Goal: Task Accomplishment & Management: Manage account settings

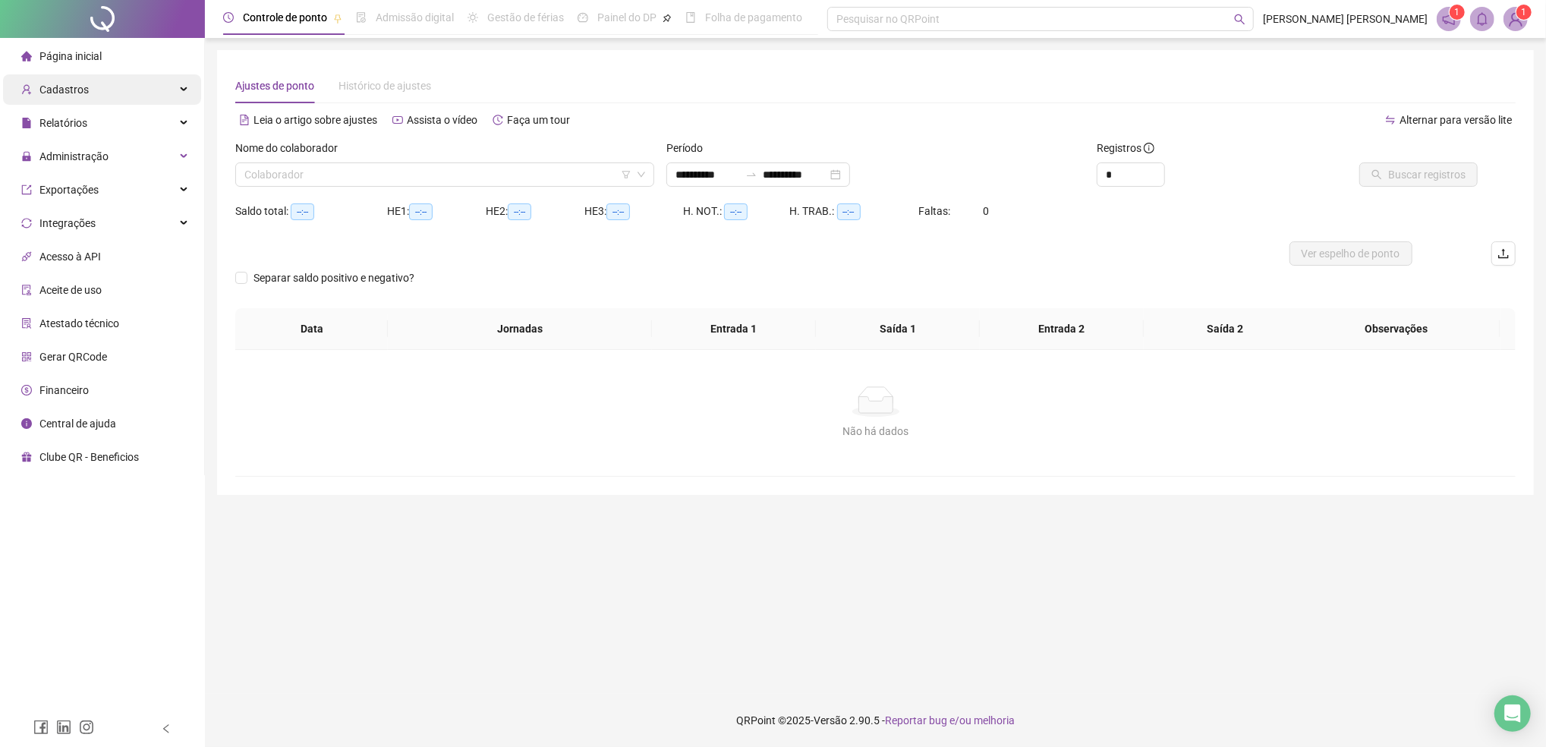
click at [62, 90] on span "Cadastros" at bounding box center [63, 89] width 49 height 12
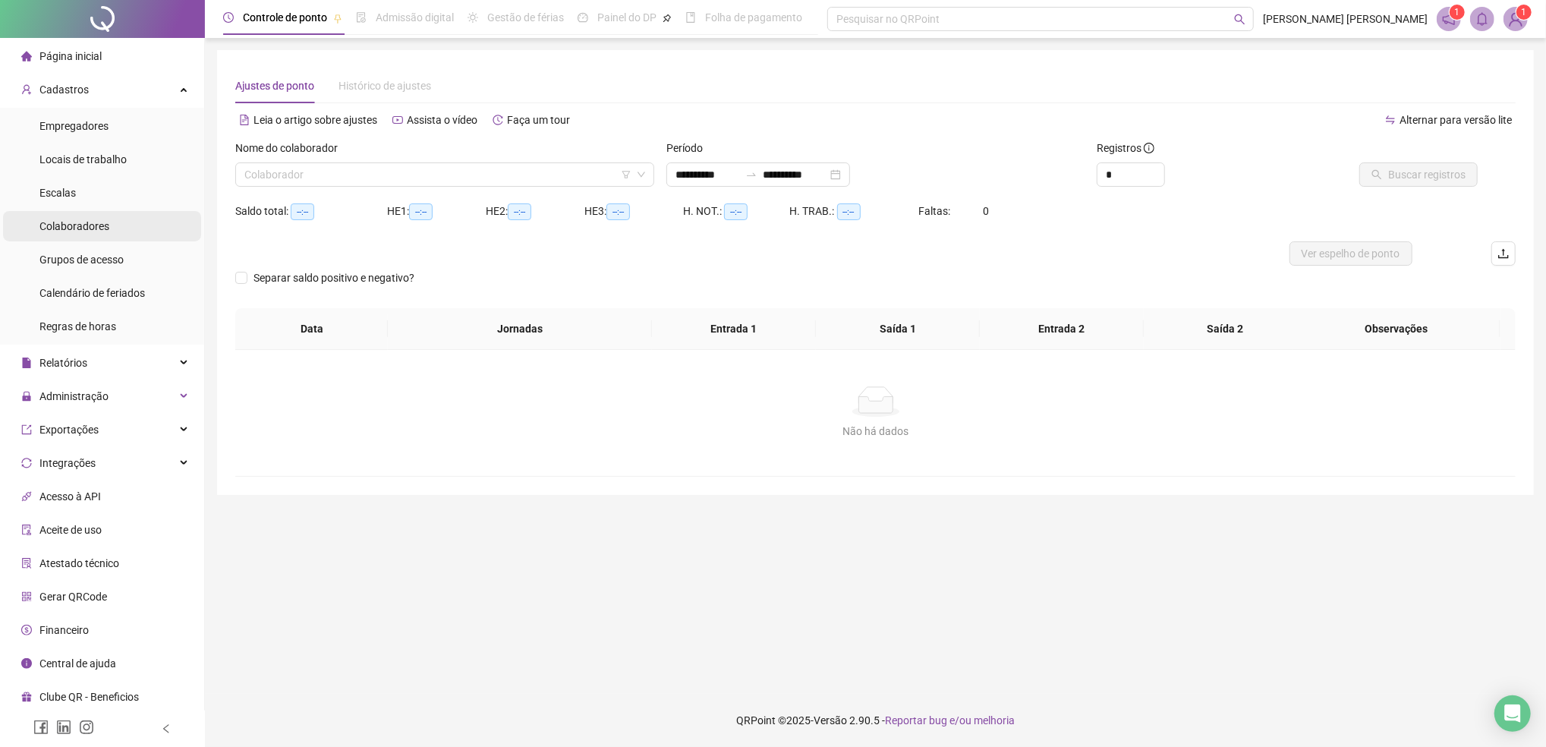
click at [87, 222] on span "Colaboradores" at bounding box center [74, 226] width 70 height 12
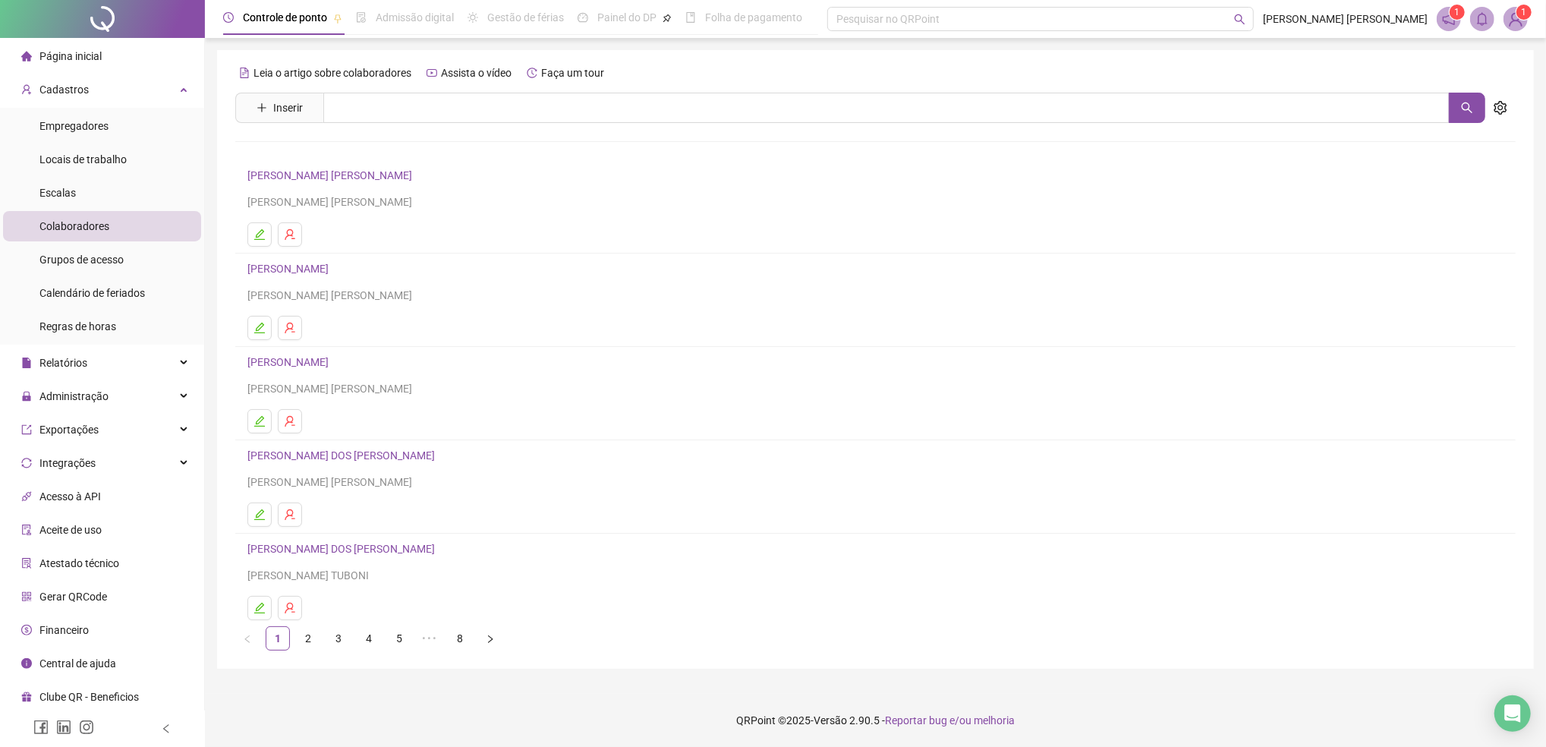
click at [340, 178] on link "[PERSON_NAME] [PERSON_NAME]" at bounding box center [331, 175] width 169 height 12
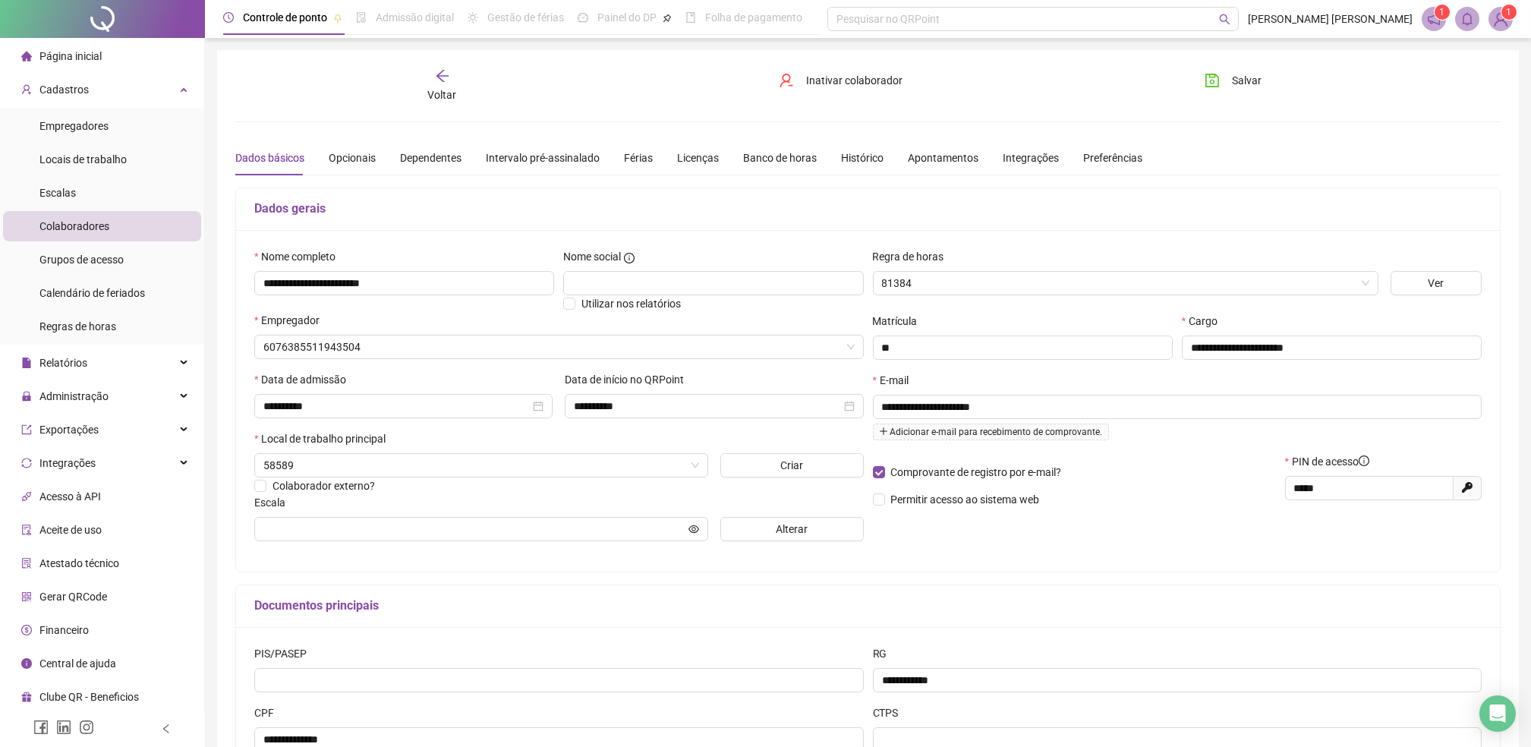
type input "******"
click at [350, 156] on div "Opcionais" at bounding box center [352, 158] width 47 height 17
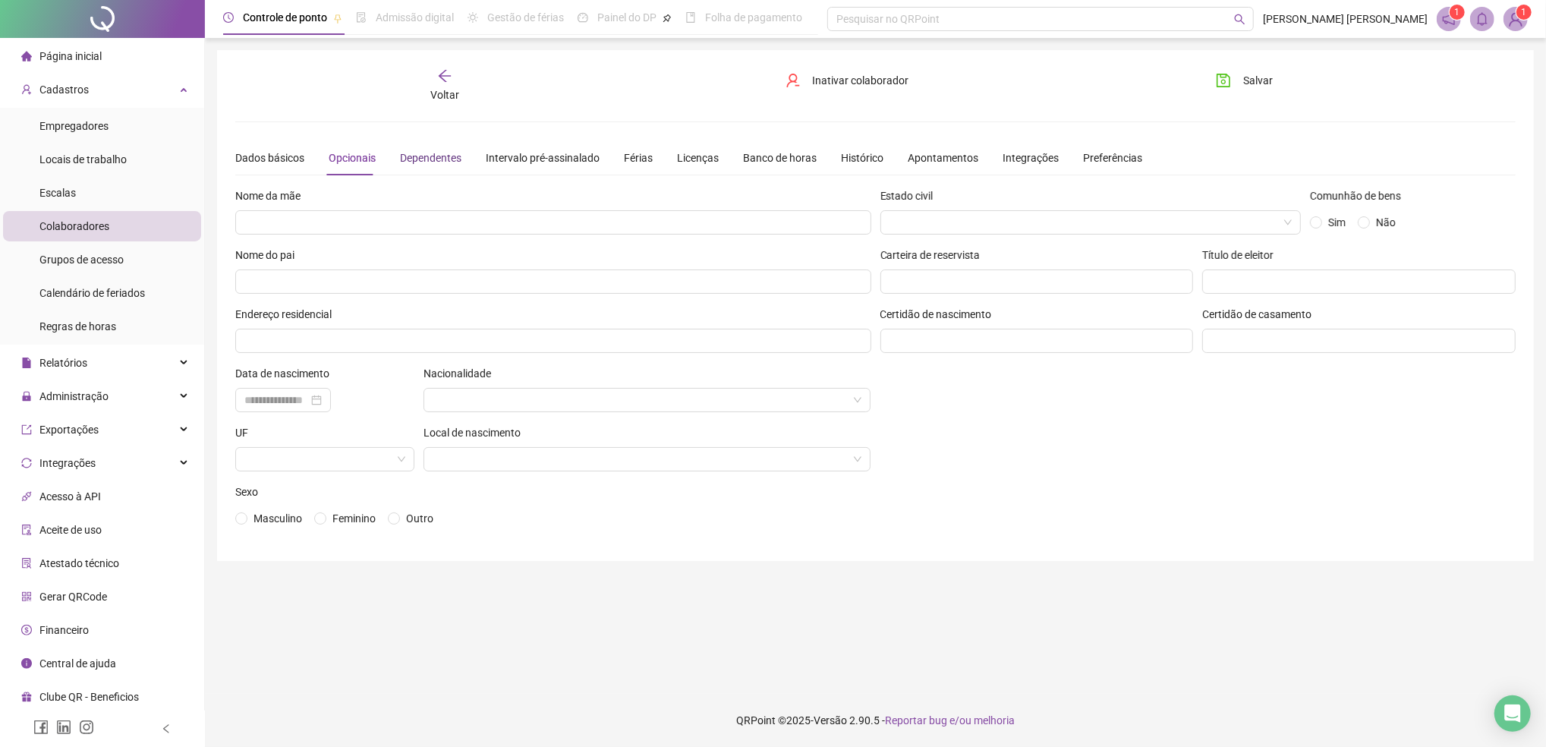
click at [423, 159] on div "Dependentes" at bounding box center [430, 158] width 61 height 17
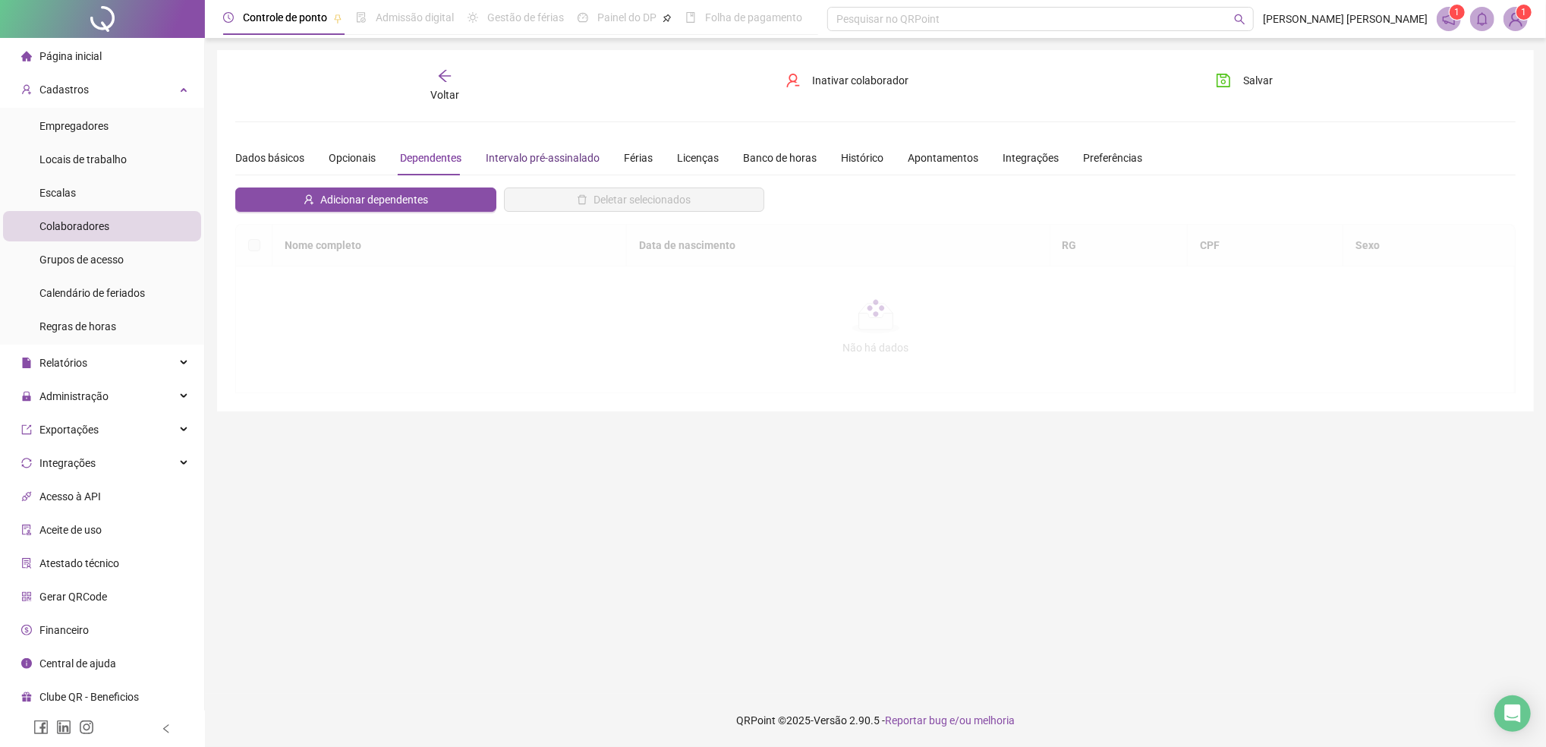
click at [512, 153] on div "Intervalo pré-assinalado" at bounding box center [543, 158] width 114 height 17
click at [635, 159] on div "Férias" at bounding box center [638, 158] width 29 height 17
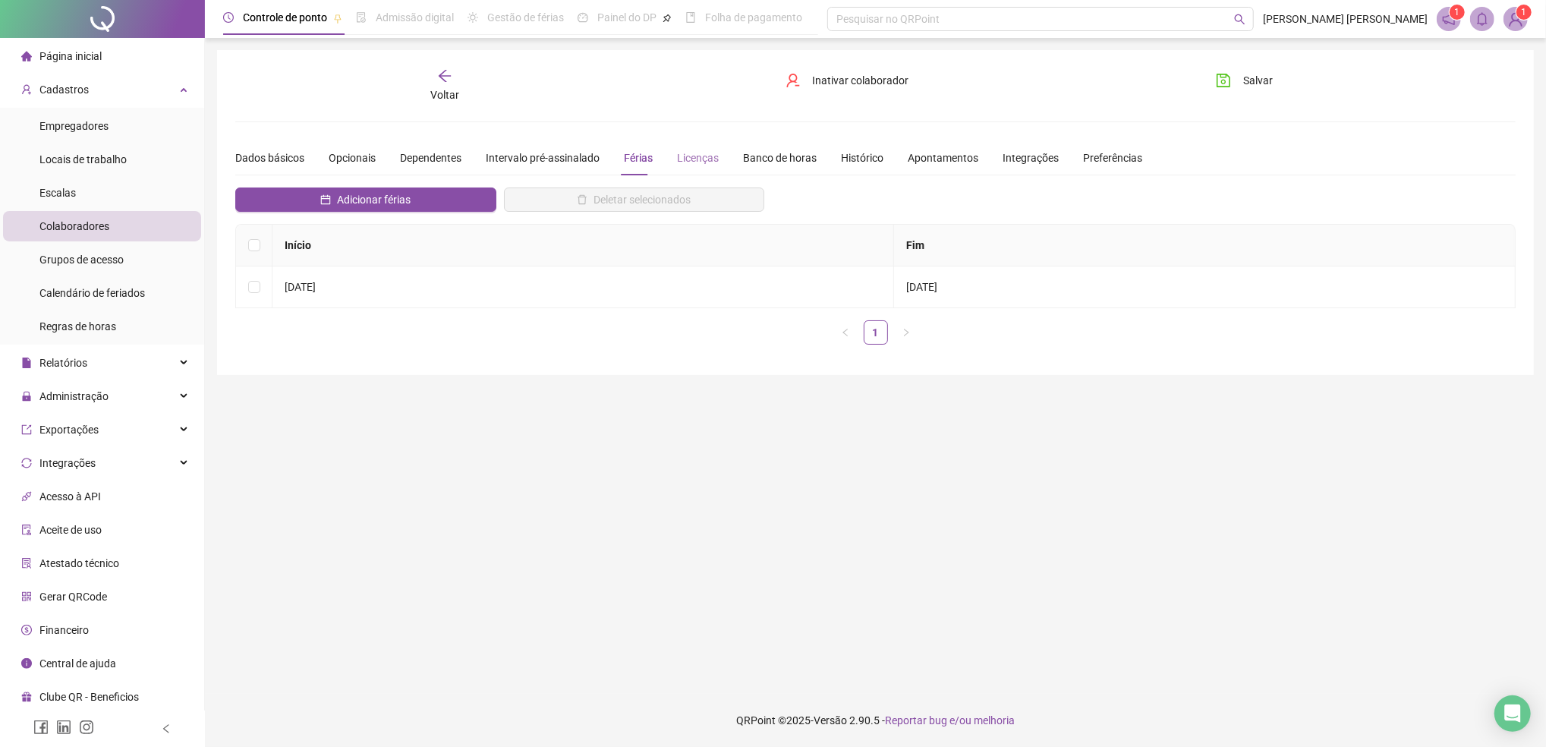
click at [690, 167] on div "Licenças" at bounding box center [698, 157] width 42 height 35
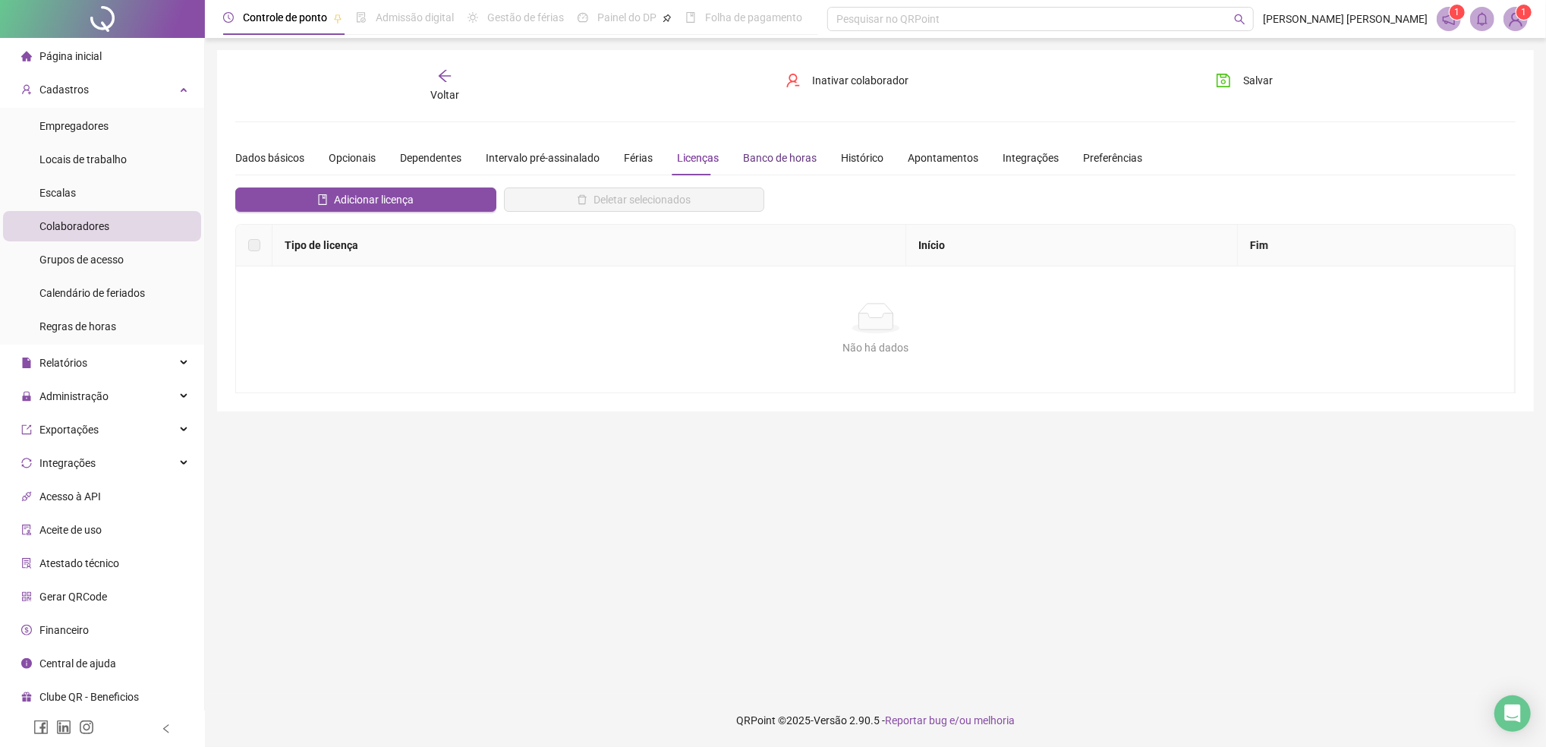
click at [770, 160] on div "Banco de horas" at bounding box center [780, 158] width 74 height 17
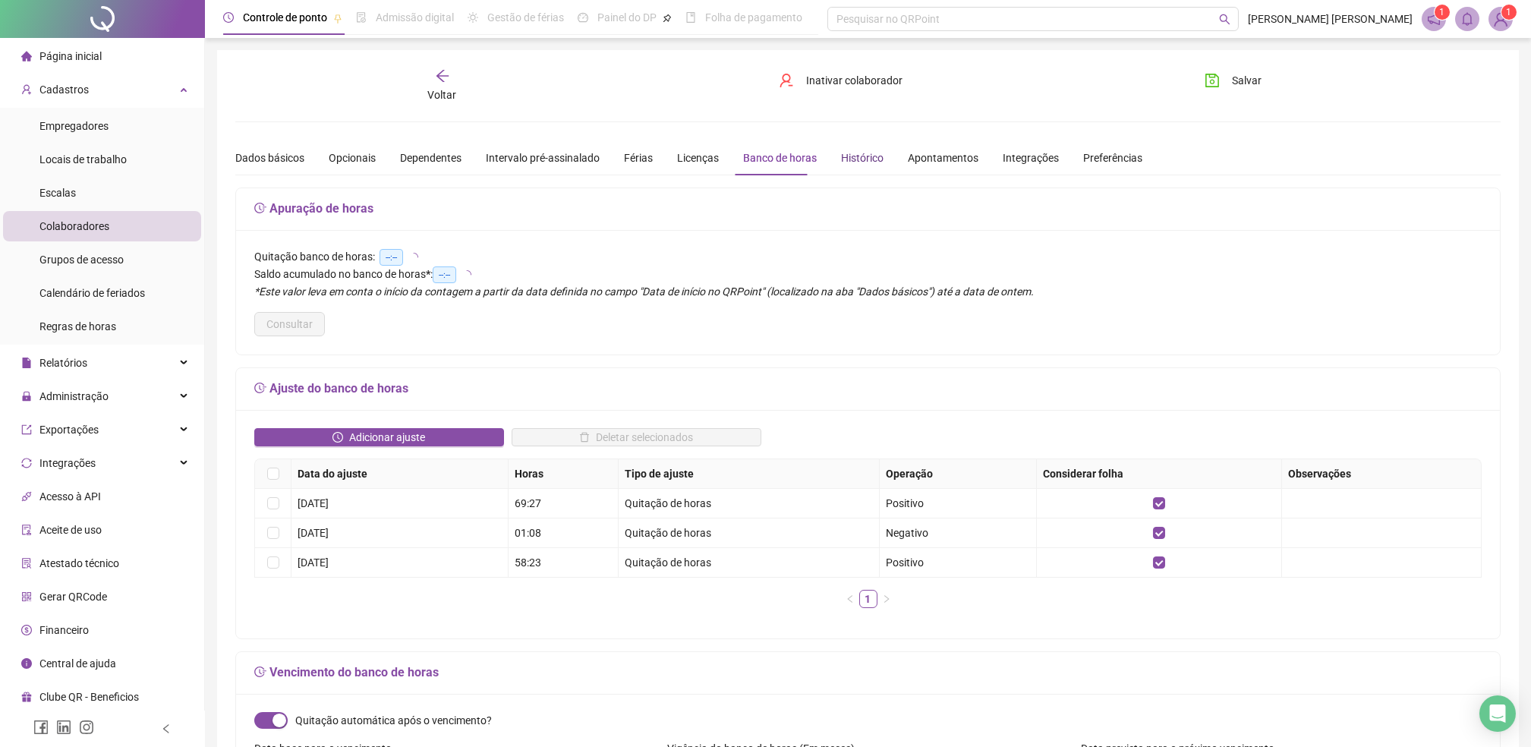
click at [842, 159] on div "Histórico" at bounding box center [862, 158] width 42 height 17
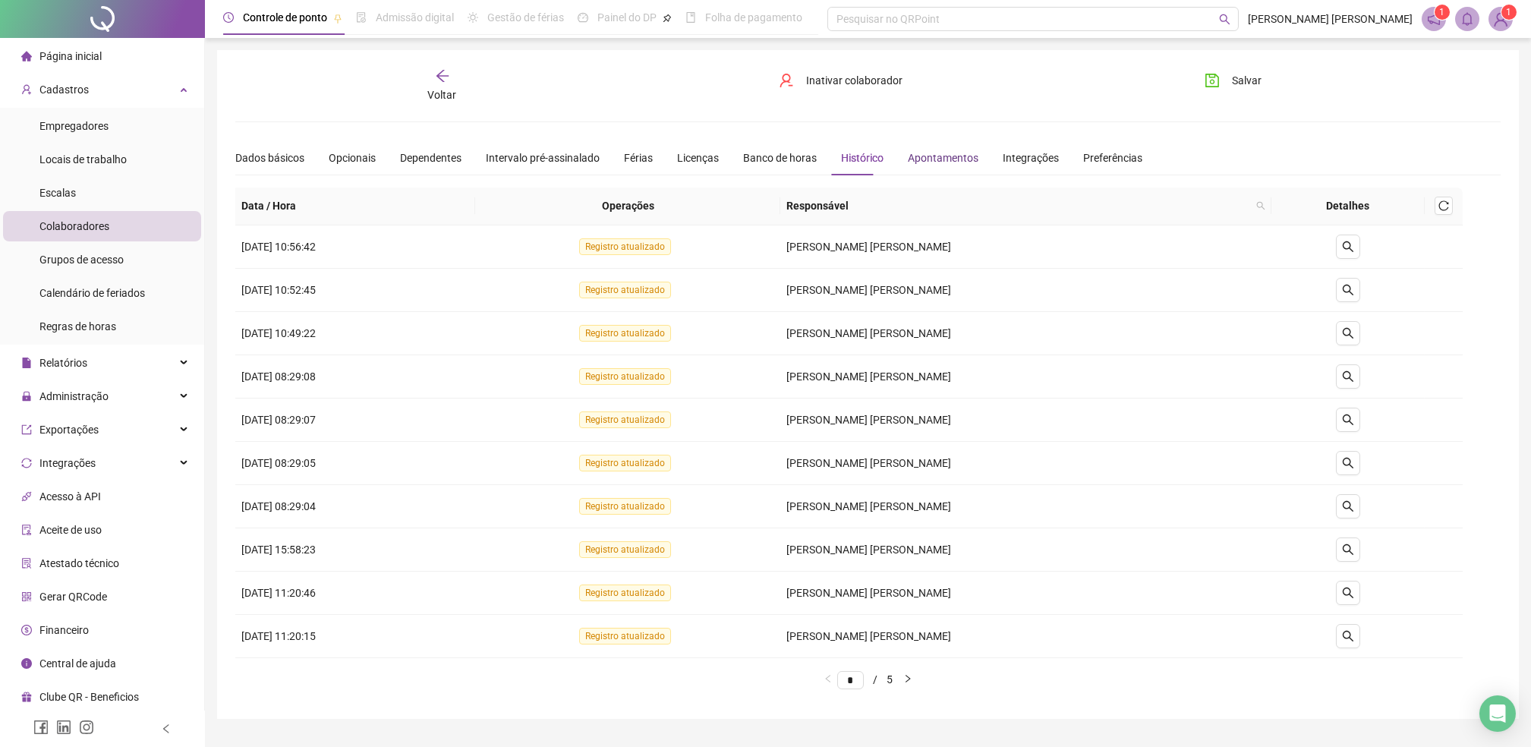
click at [930, 159] on div "Apontamentos" at bounding box center [943, 158] width 71 height 17
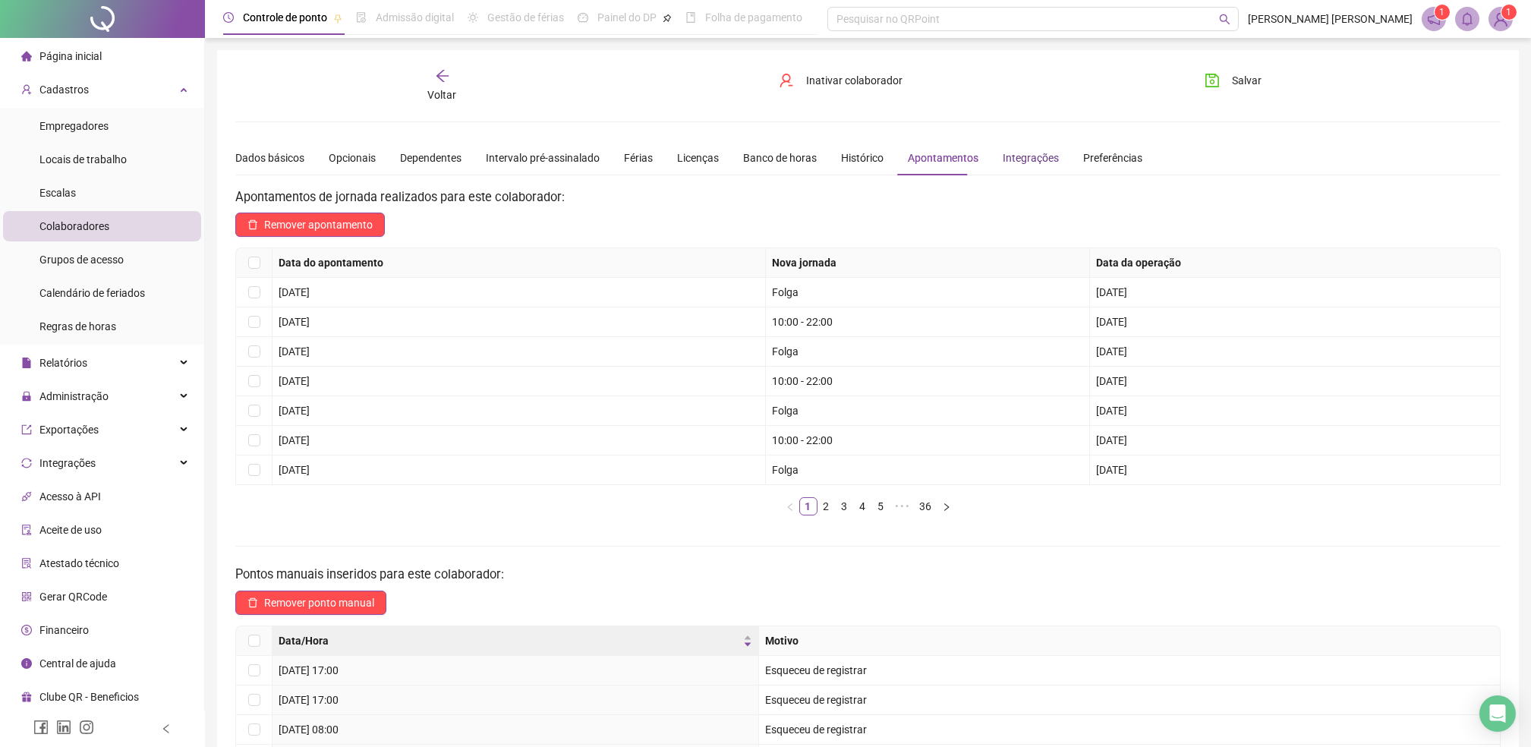
click at [1013, 162] on div "Integrações" at bounding box center [1031, 158] width 56 height 17
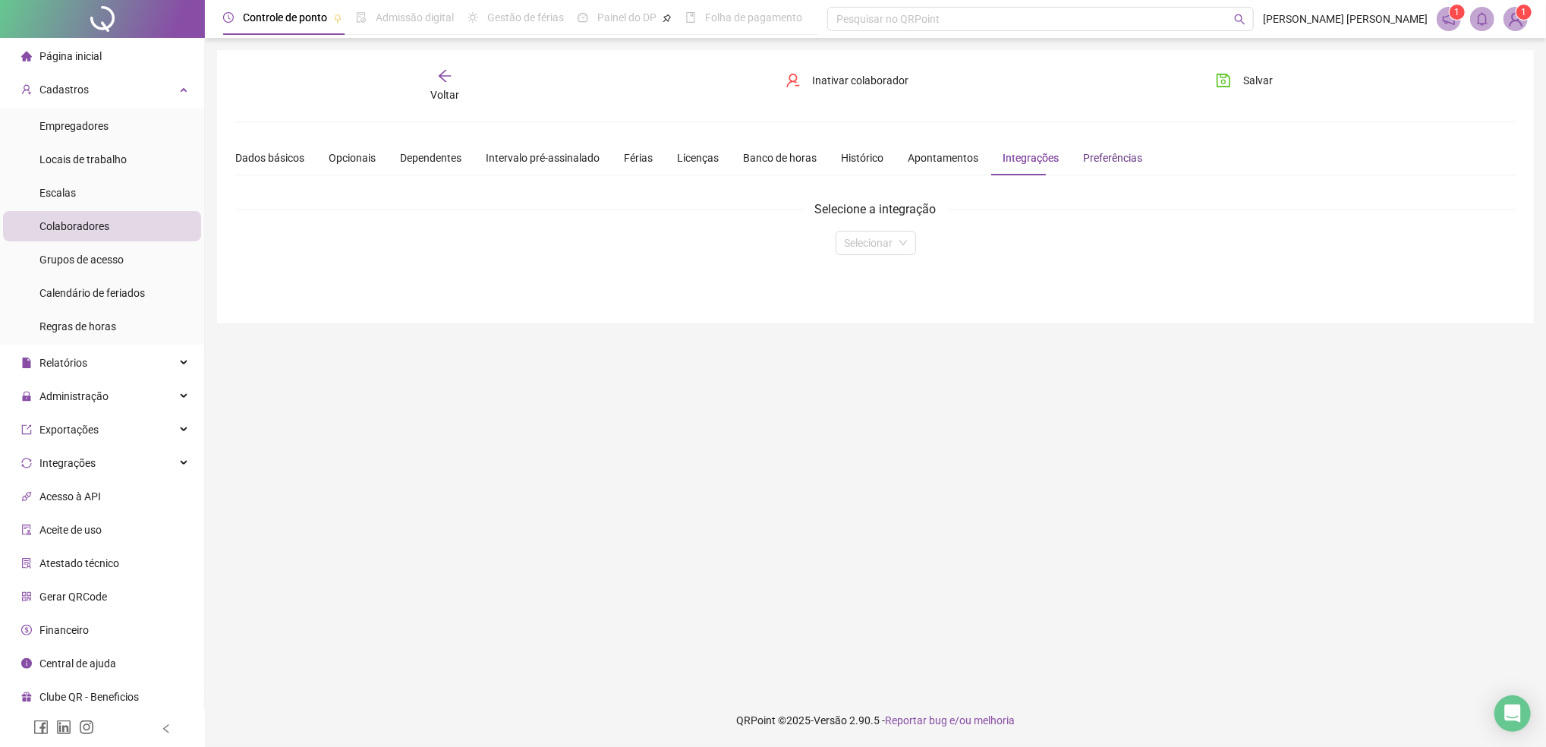
click at [1098, 158] on div "Preferências" at bounding box center [1112, 158] width 59 height 17
click at [276, 159] on div "Dados básicos" at bounding box center [269, 158] width 69 height 17
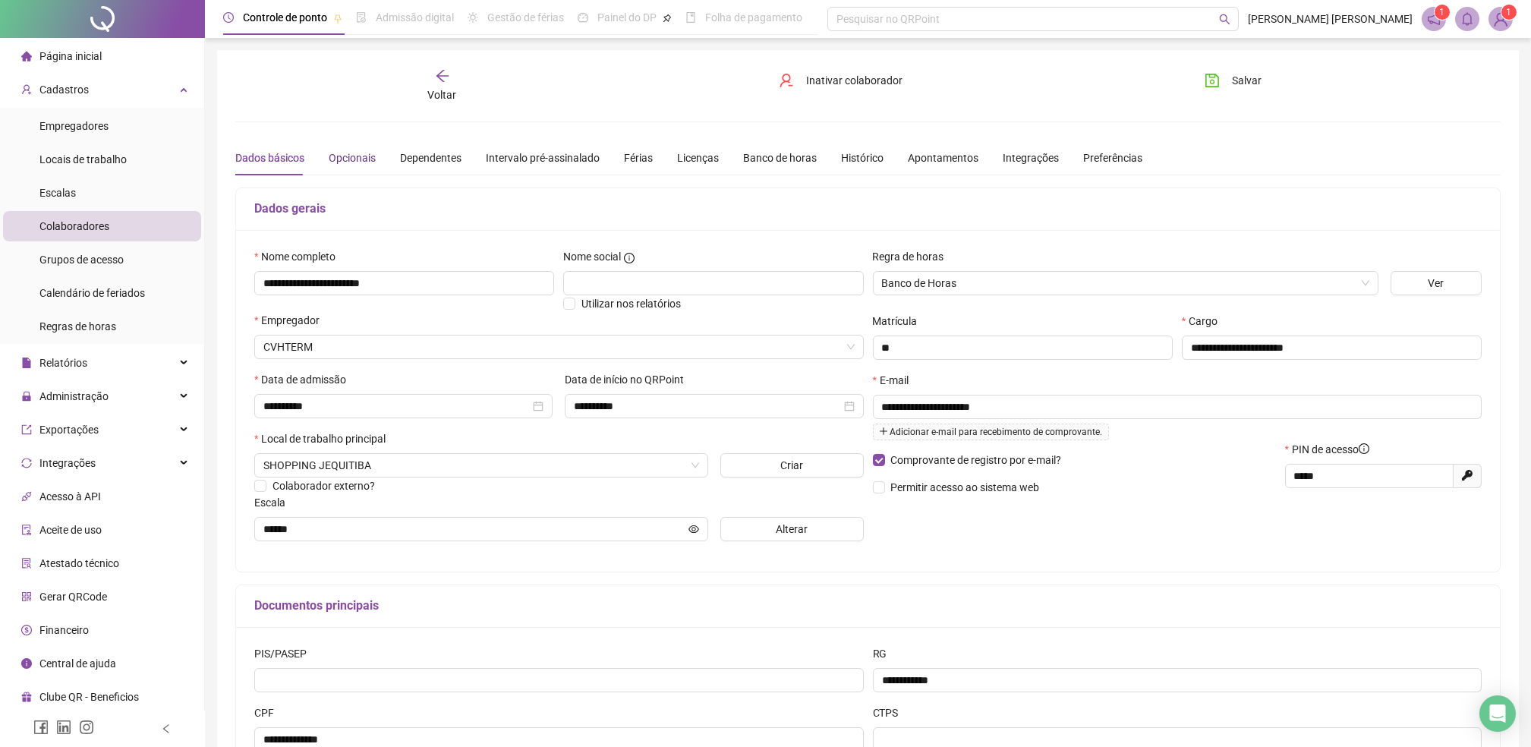
click at [345, 155] on div "Opcionais" at bounding box center [352, 158] width 47 height 17
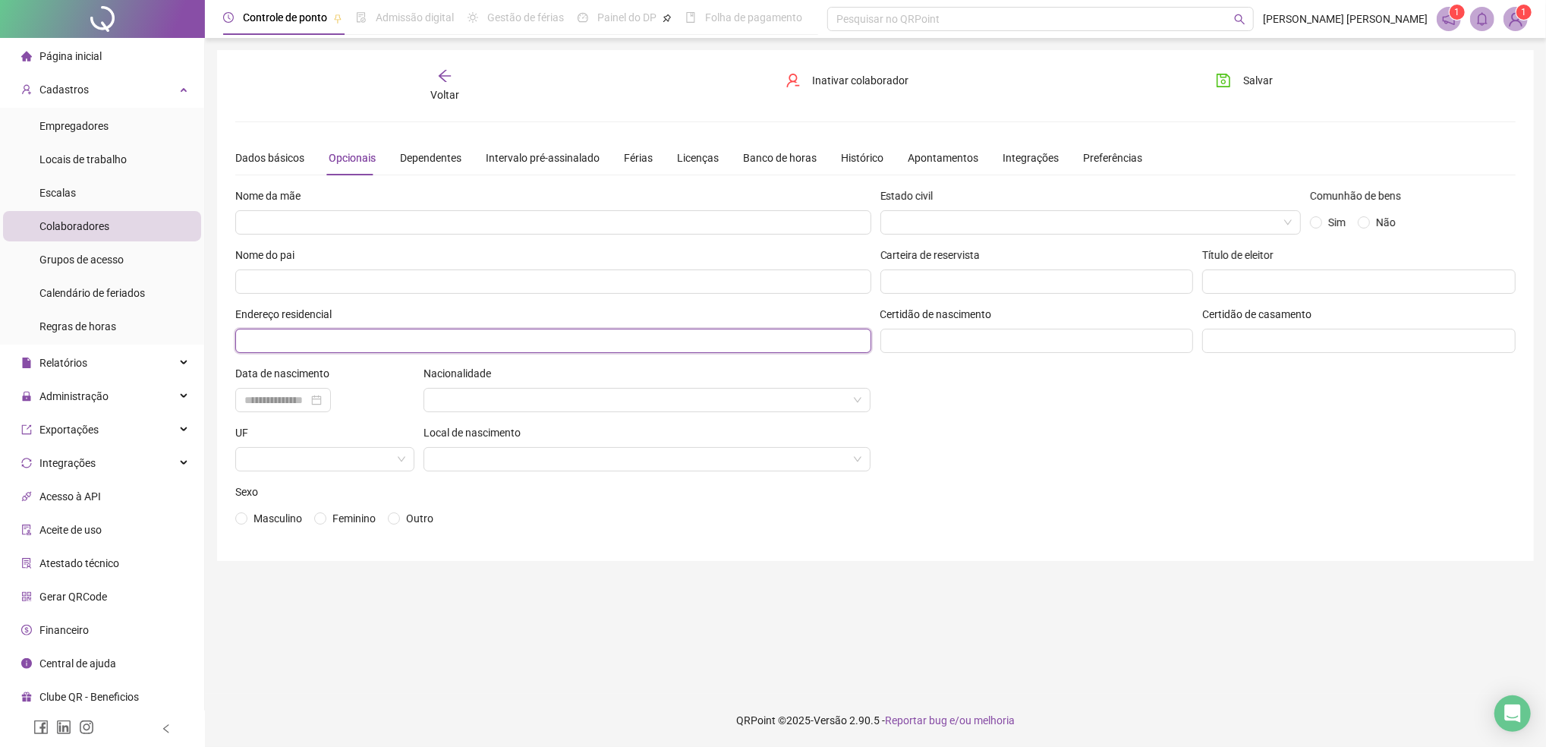
click at [285, 340] on input "text" at bounding box center [553, 341] width 636 height 24
click at [597, 522] on div "Masculino Feminino Outro" at bounding box center [553, 518] width 636 height 17
click at [255, 339] on input "text" at bounding box center [553, 341] width 636 height 24
type input "*"
click at [1324, 407] on div "Estado civil Comunhão de bens Sim Não Carteira de reservista Título de eleitor …" at bounding box center [1198, 364] width 645 height 355
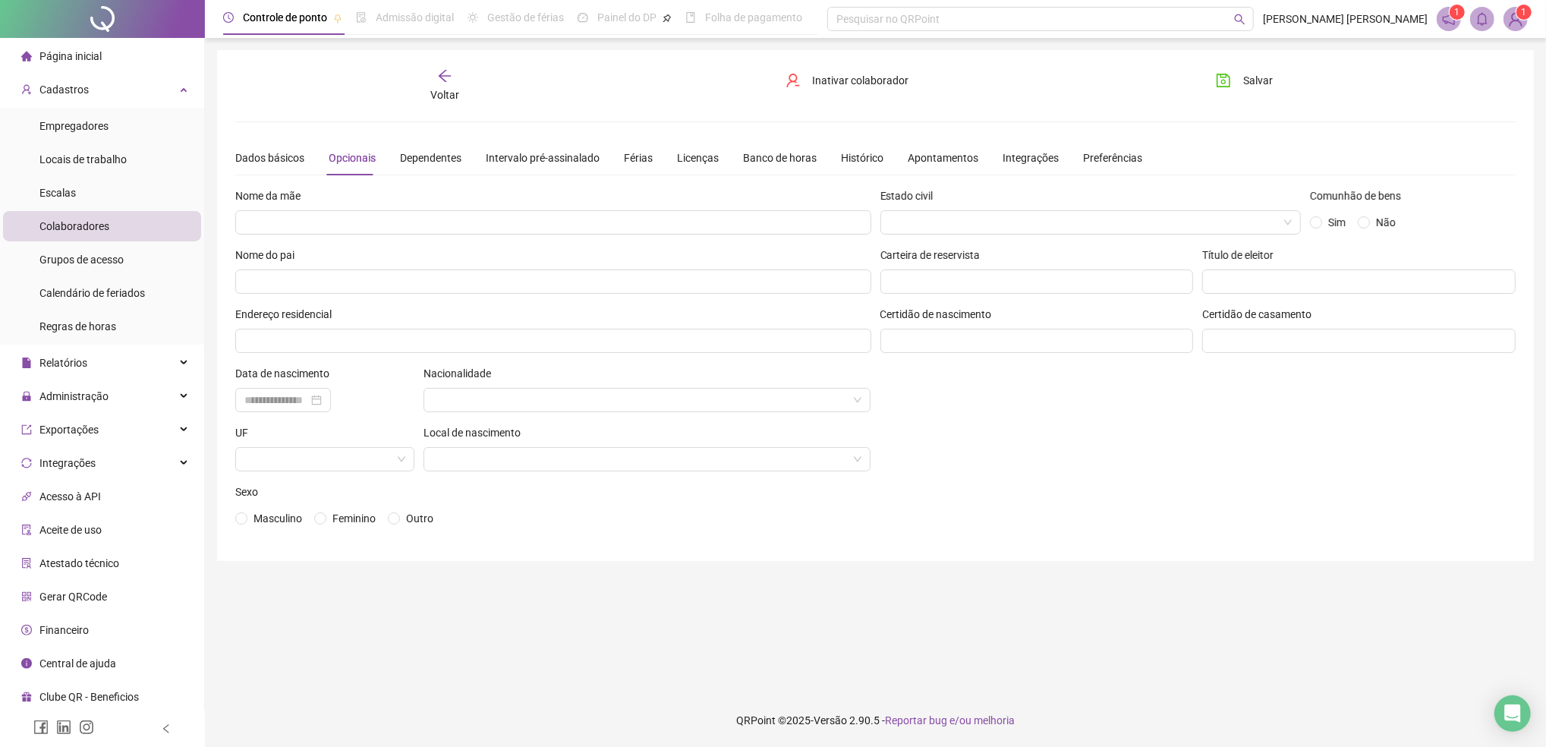
click at [445, 89] on span "Voltar" at bounding box center [444, 95] width 29 height 12
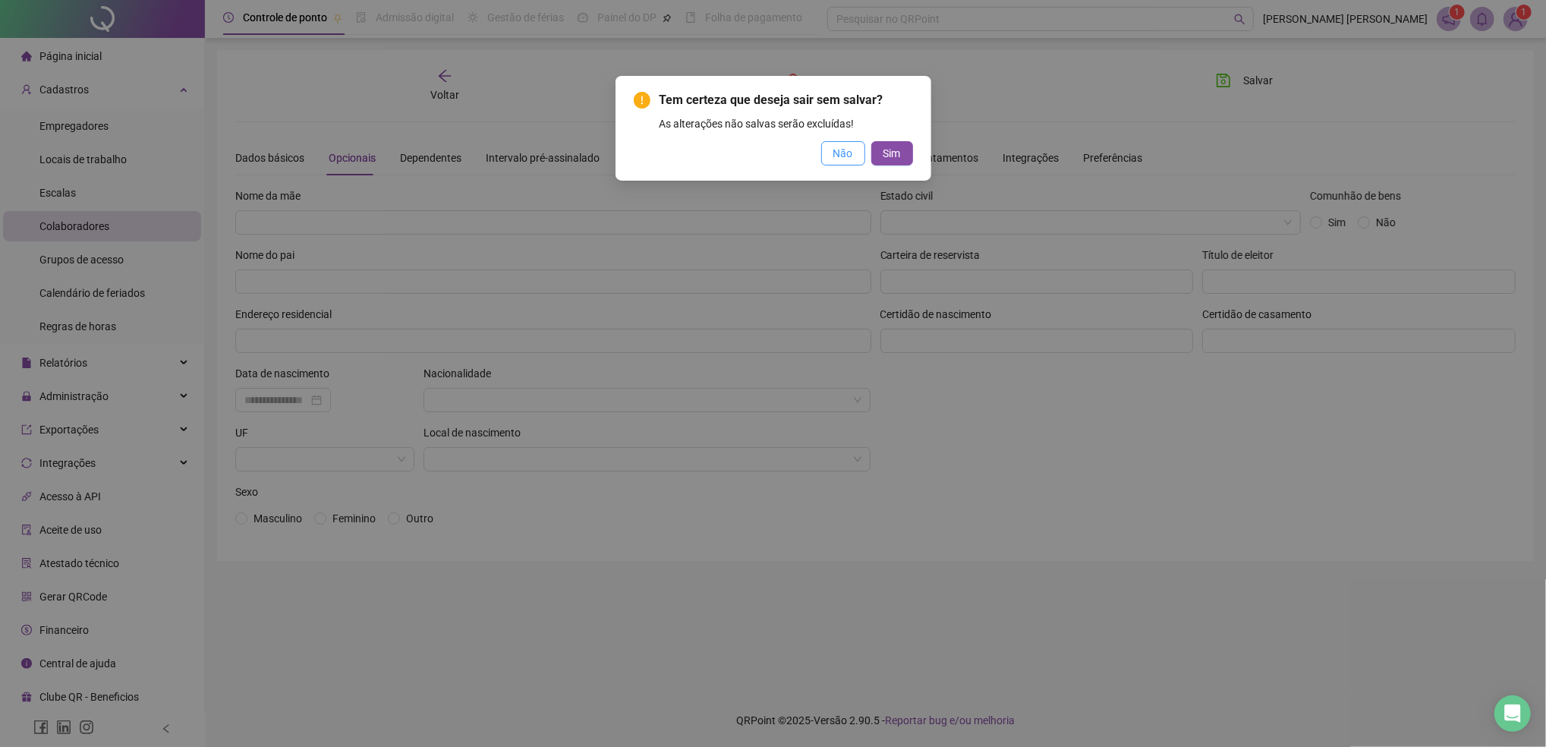
click at [842, 156] on span "Não" at bounding box center [843, 153] width 20 height 17
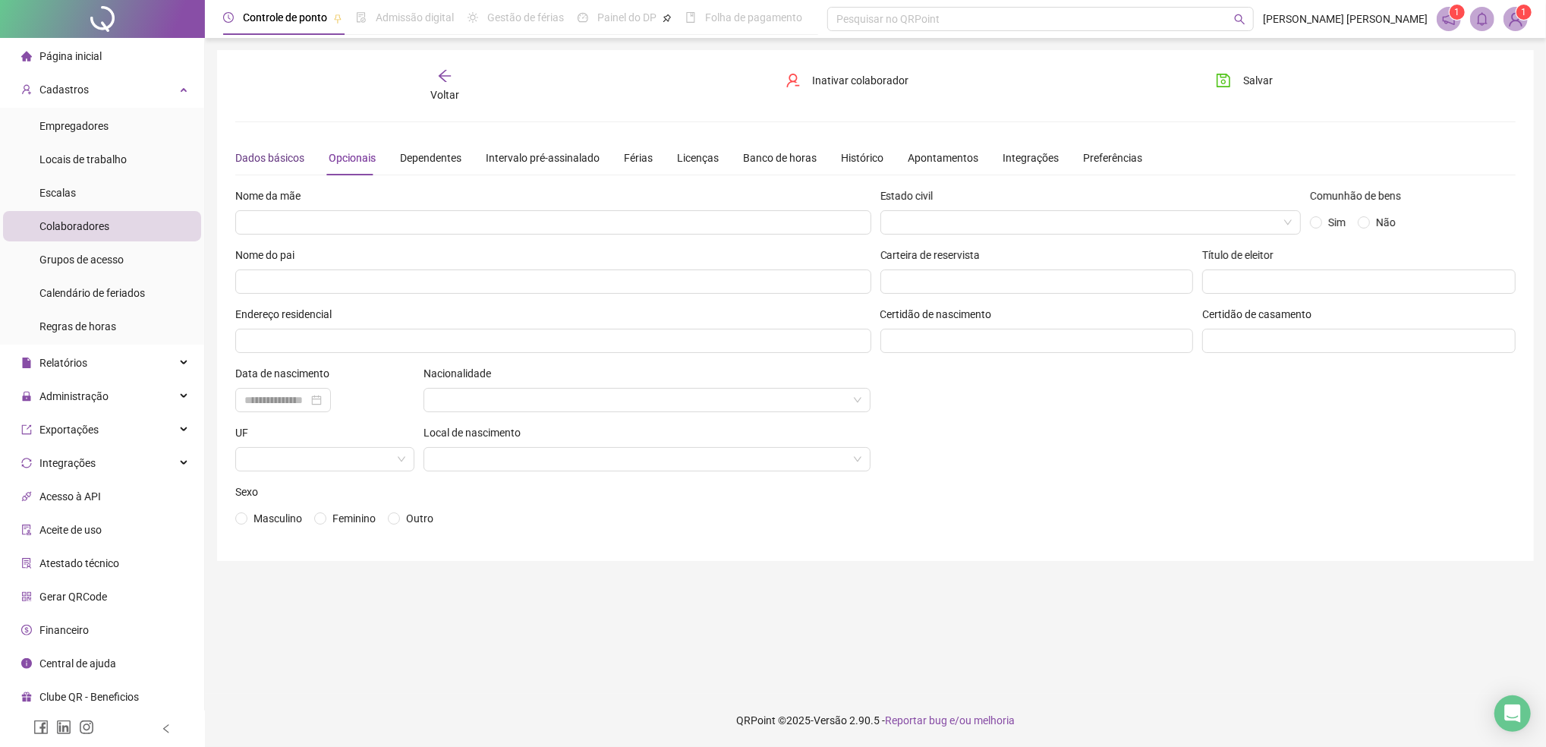
click at [266, 153] on div "Dados básicos" at bounding box center [269, 158] width 69 height 17
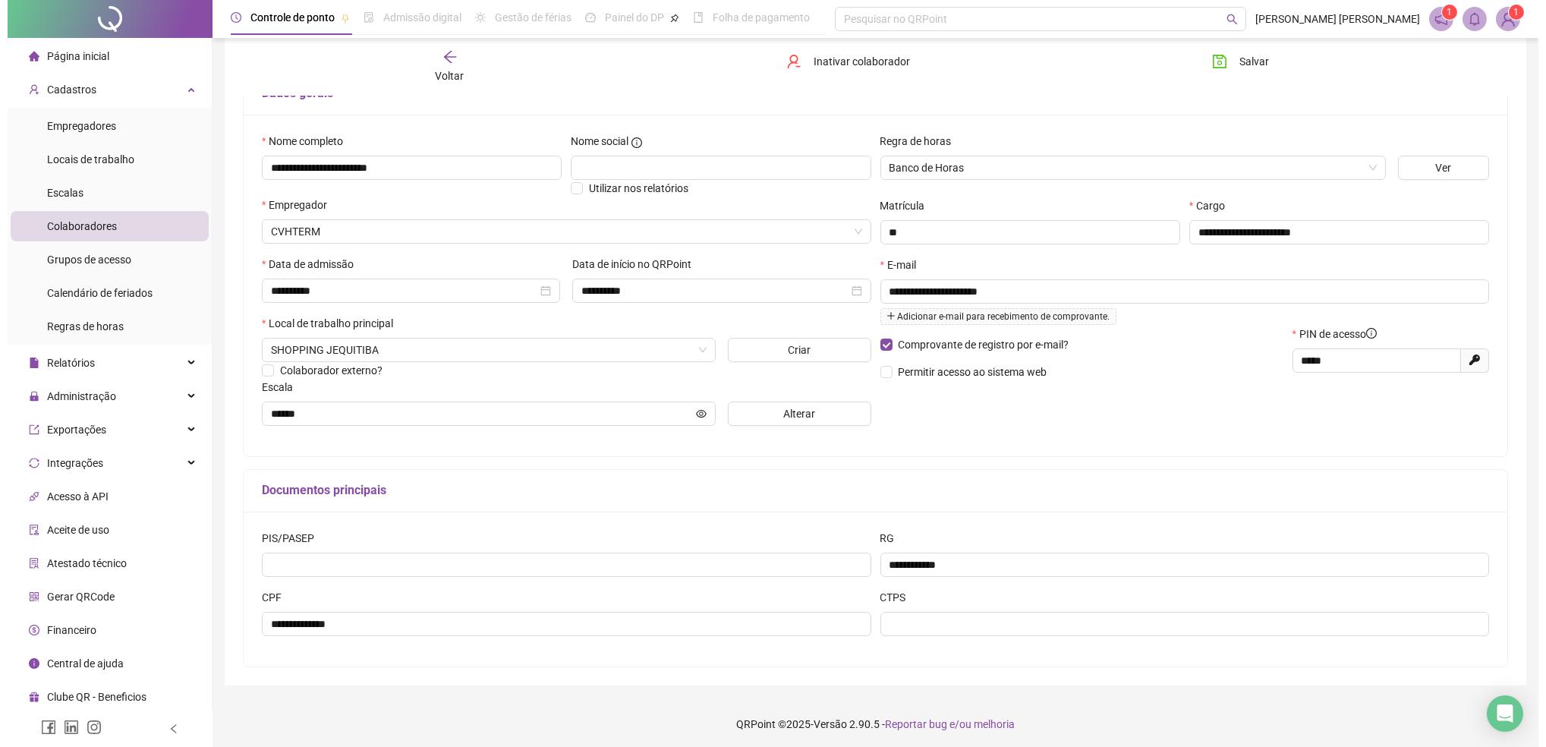
scroll to position [119, 0]
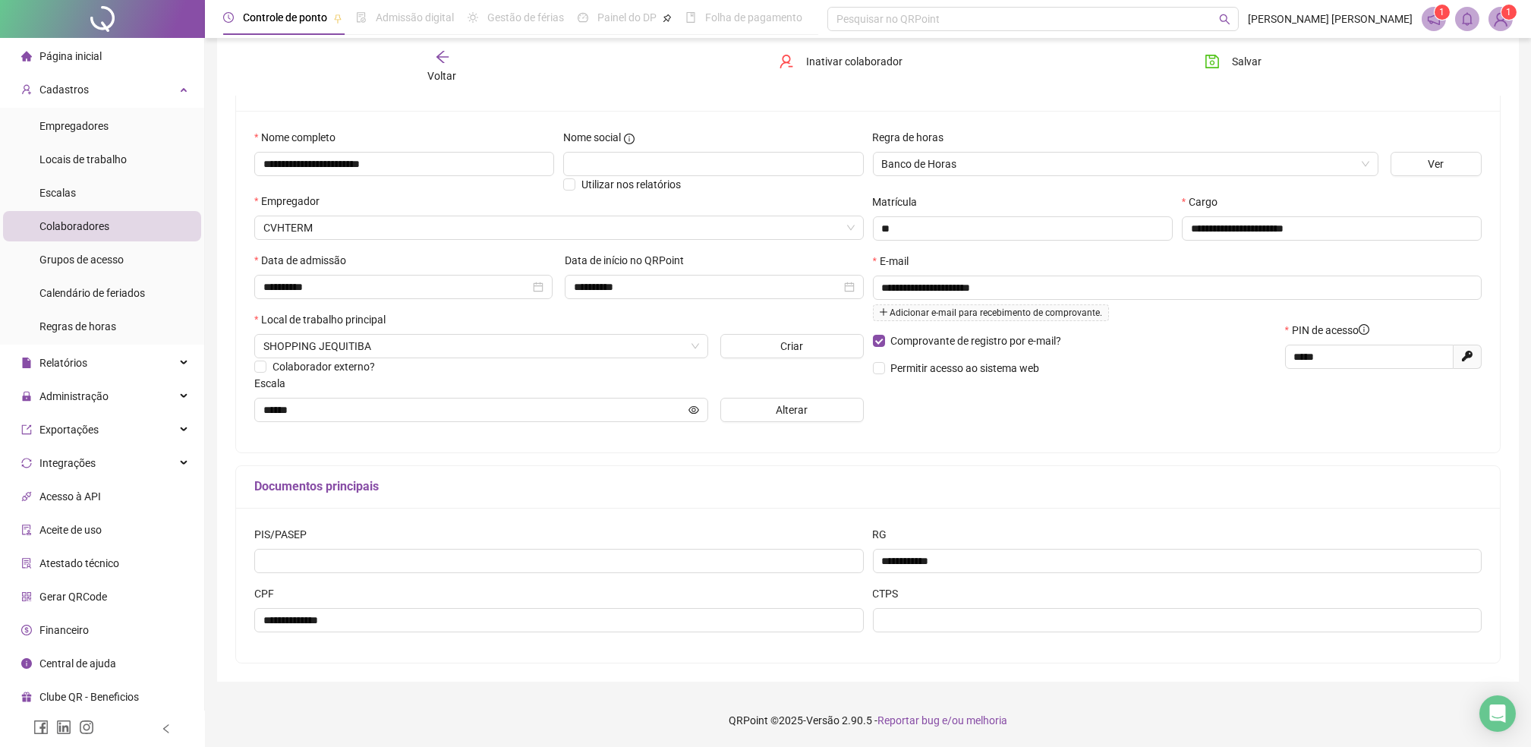
click at [608, 515] on div "**********" at bounding box center [868, 585] width 1264 height 155
click at [83, 94] on span "Cadastros" at bounding box center [63, 89] width 49 height 12
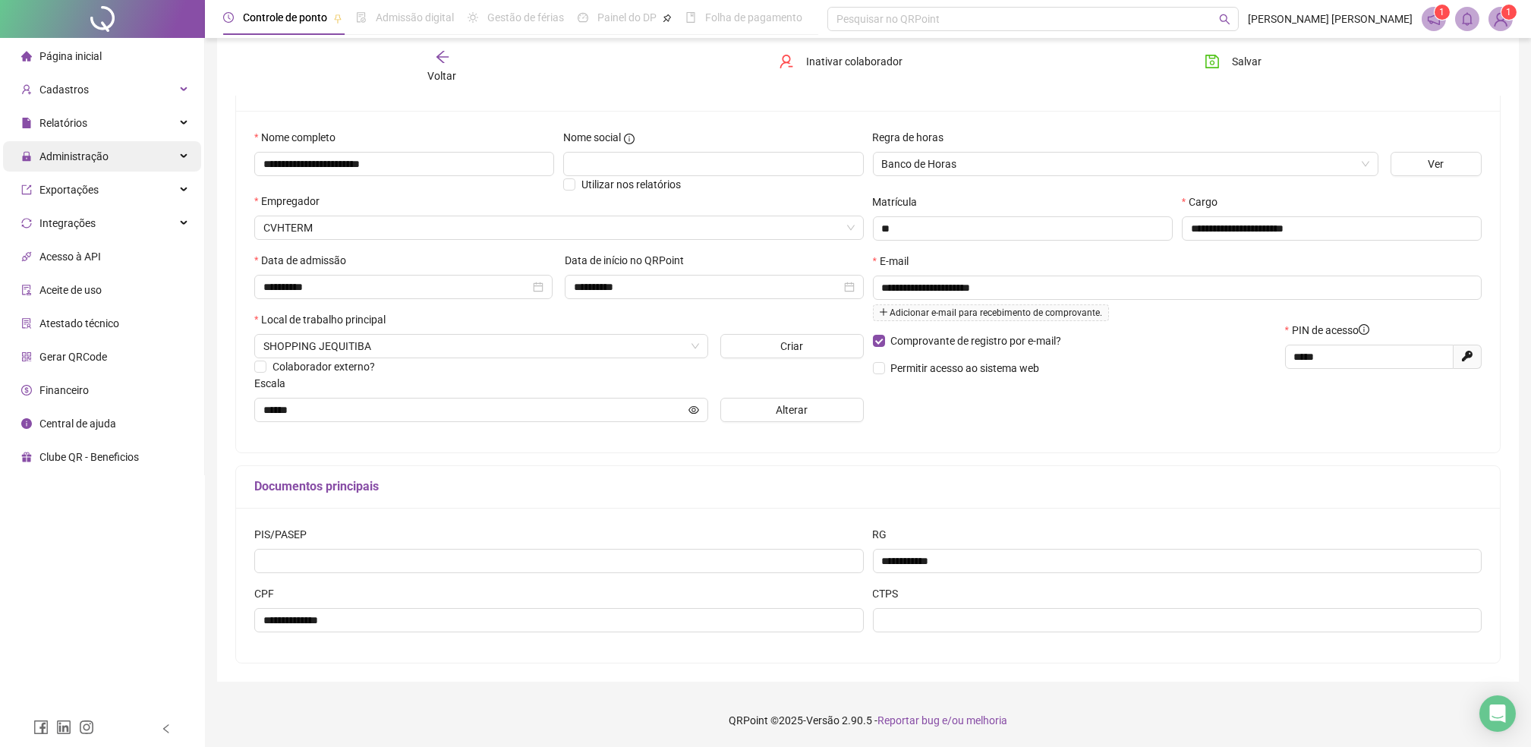
click at [87, 161] on span "Administração" at bounding box center [73, 156] width 69 height 12
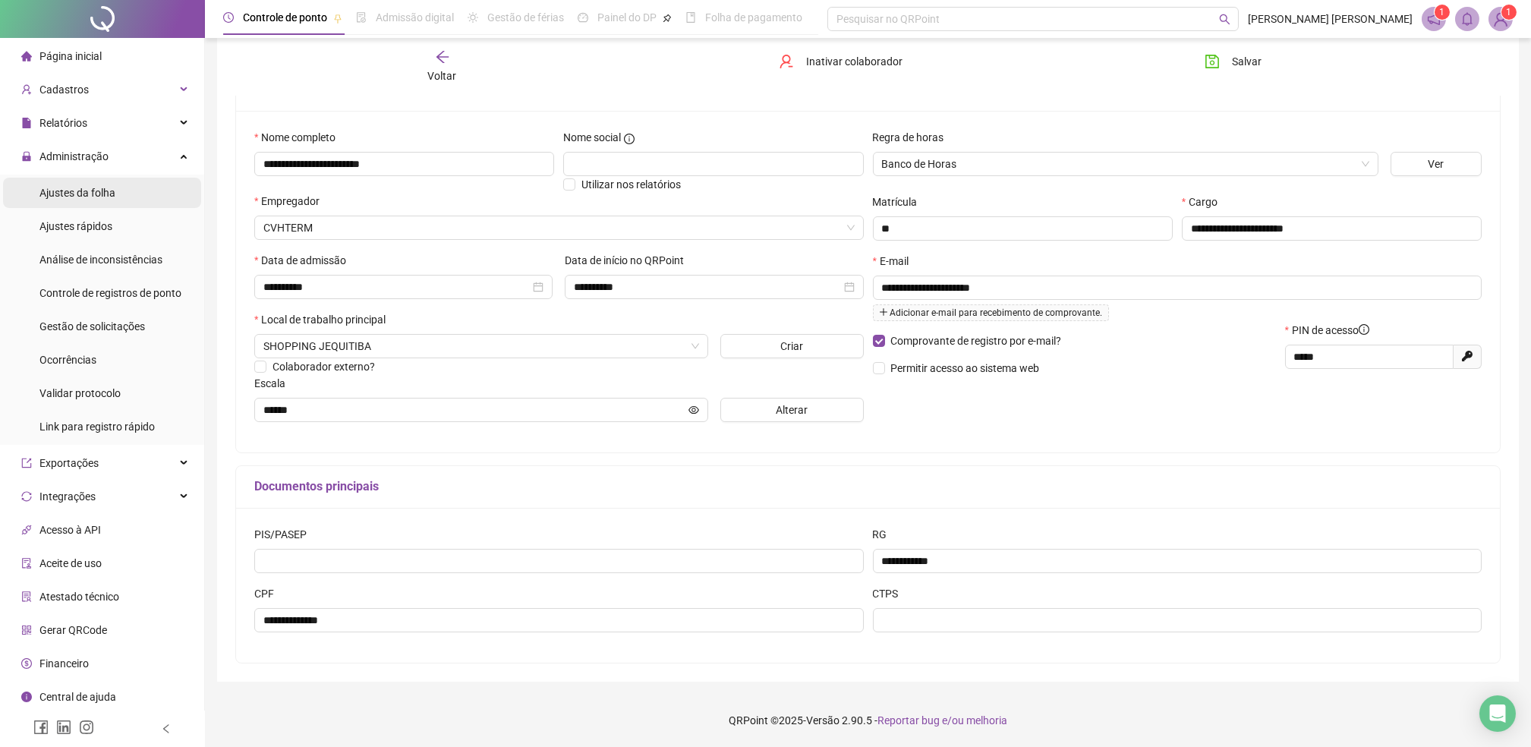
click at [78, 191] on span "Ajustes da folha" at bounding box center [77, 193] width 76 height 12
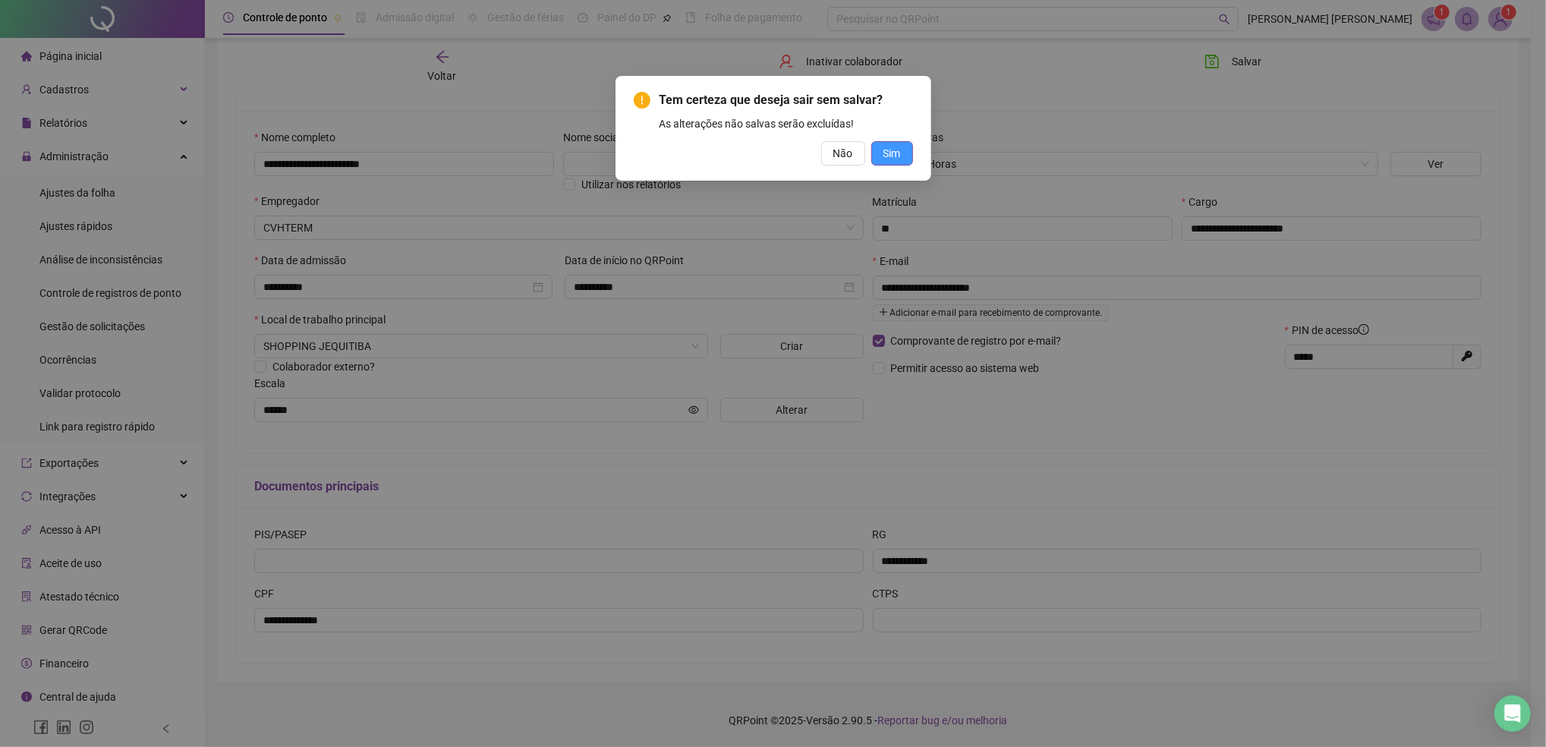
click at [892, 153] on span "Sim" at bounding box center [891, 153] width 17 height 17
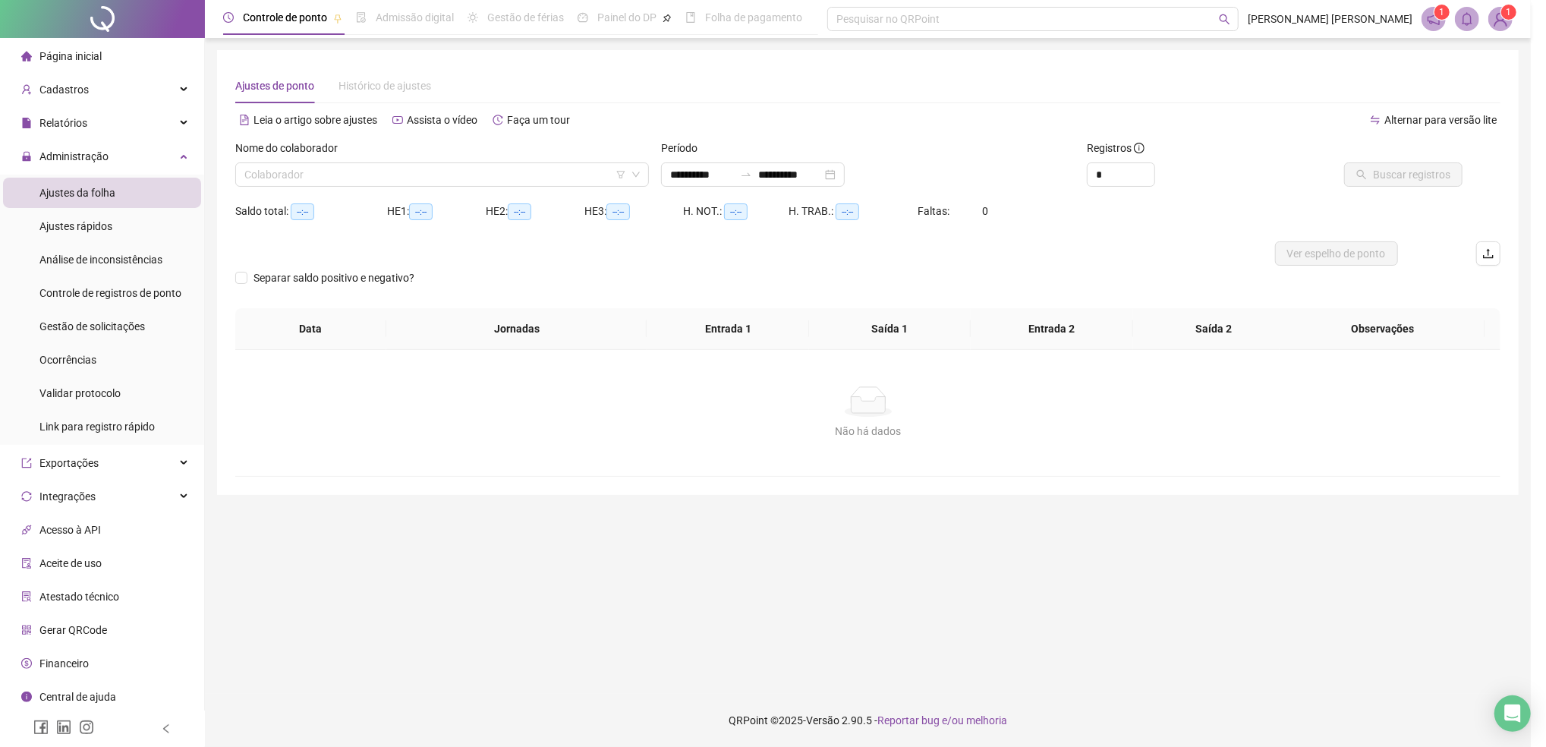
type input "**********"
click at [45, 328] on span "Gestão de solicitações" at bounding box center [91, 326] width 105 height 12
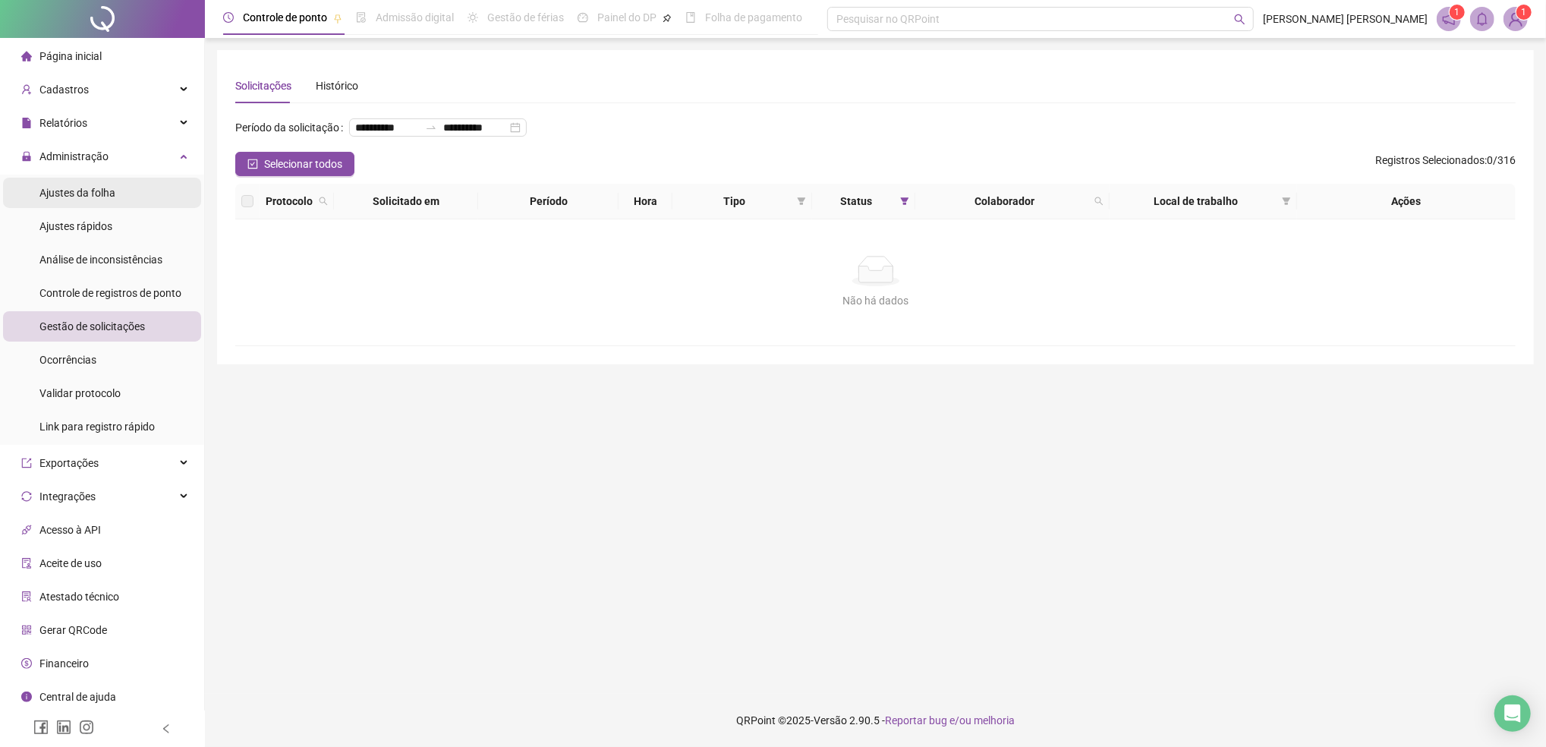
click at [62, 202] on div "Ajustes da folha" at bounding box center [77, 193] width 76 height 30
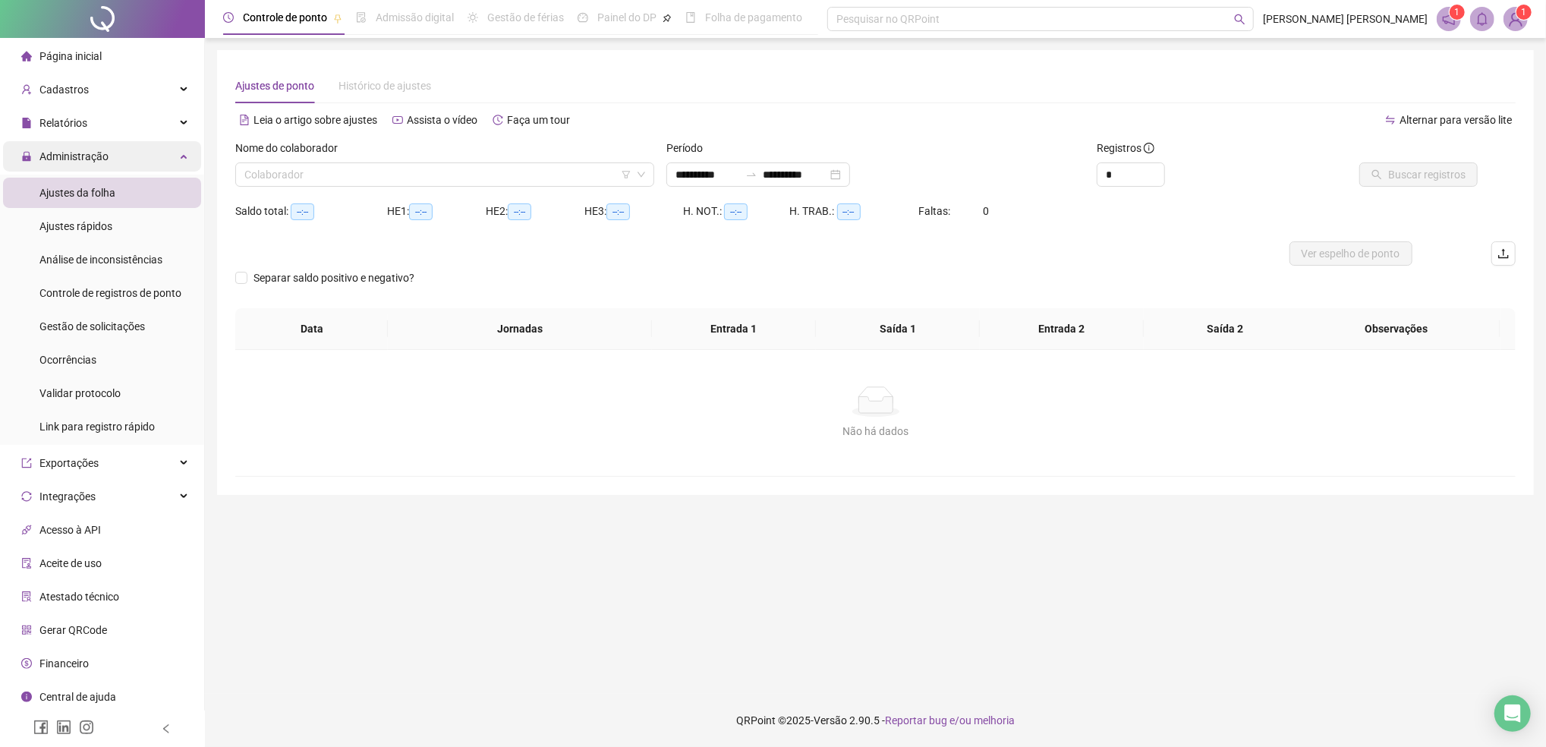
type input "**********"
click at [70, 157] on span "Administração" at bounding box center [73, 156] width 69 height 12
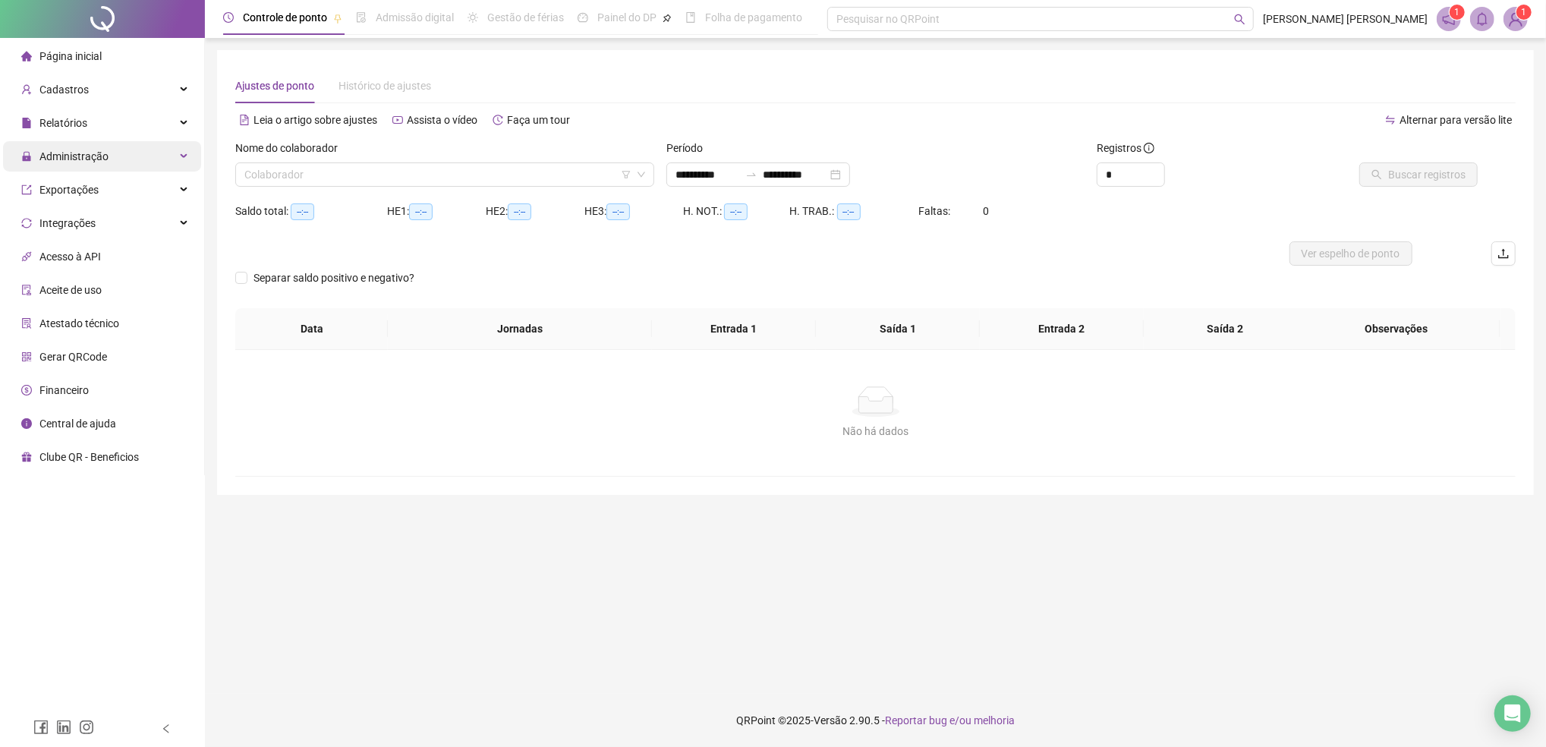
click at [115, 162] on div "Administração" at bounding box center [102, 156] width 198 height 30
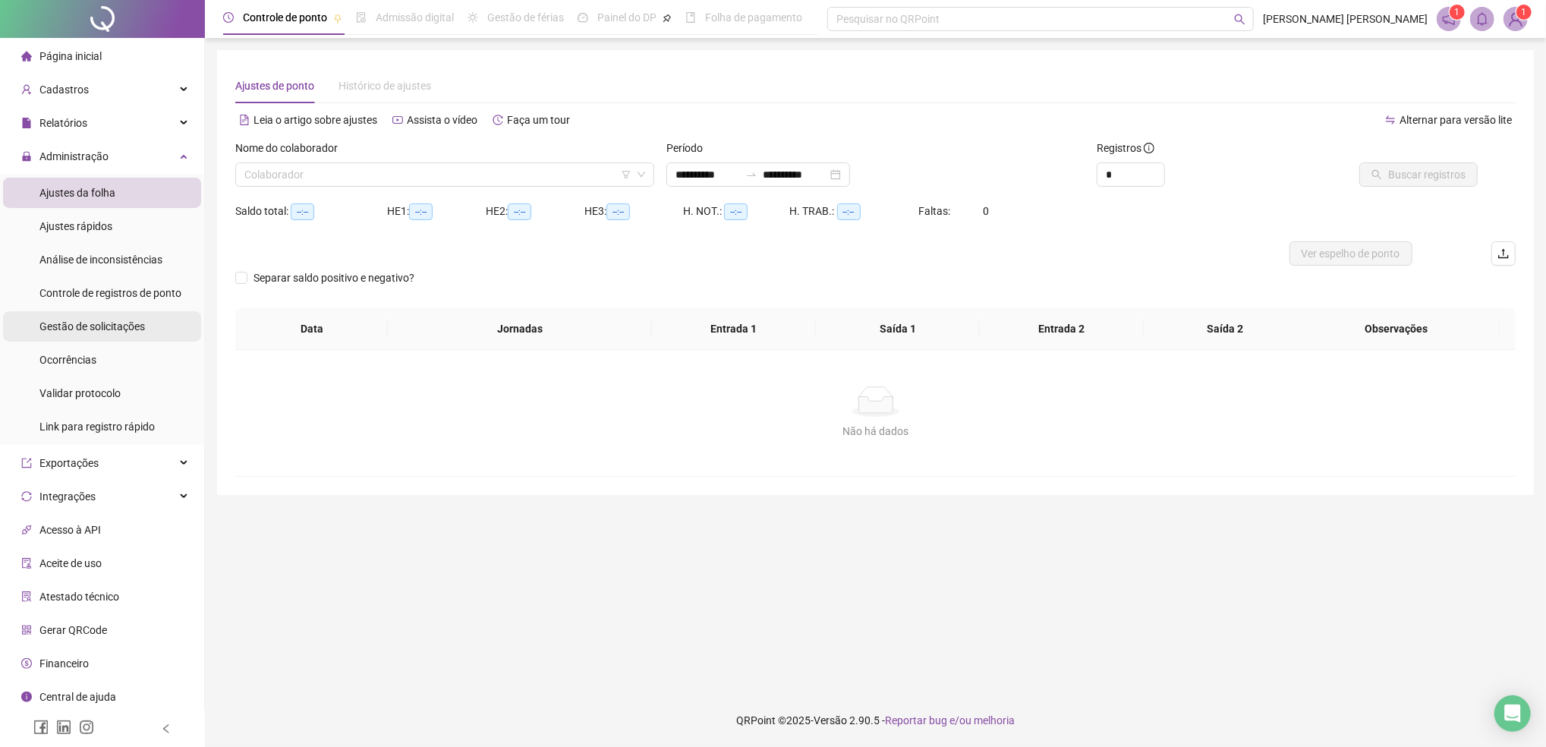
click at [101, 332] on div "Gestão de solicitações" at bounding box center [91, 326] width 105 height 30
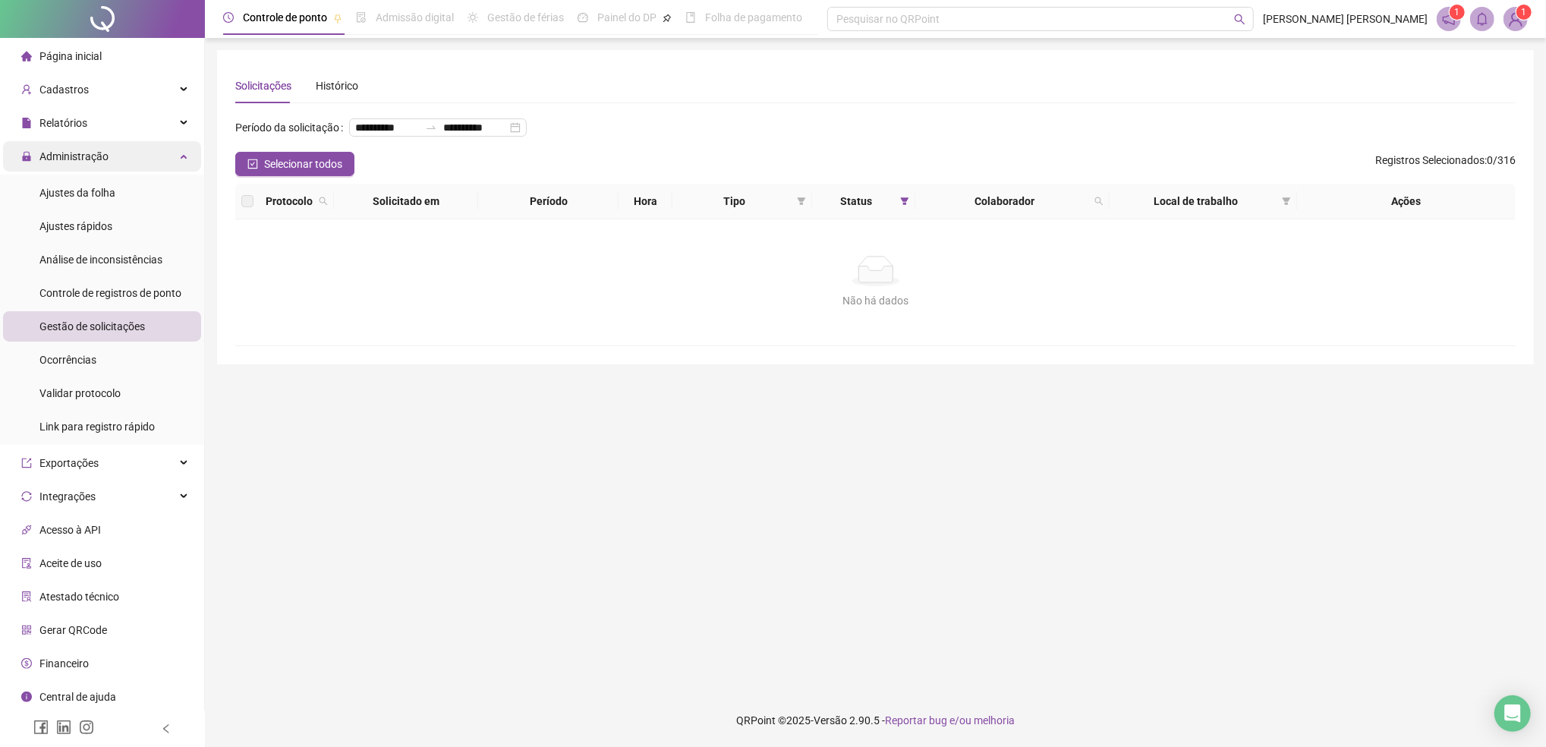
click at [78, 159] on span "Administração" at bounding box center [73, 156] width 69 height 12
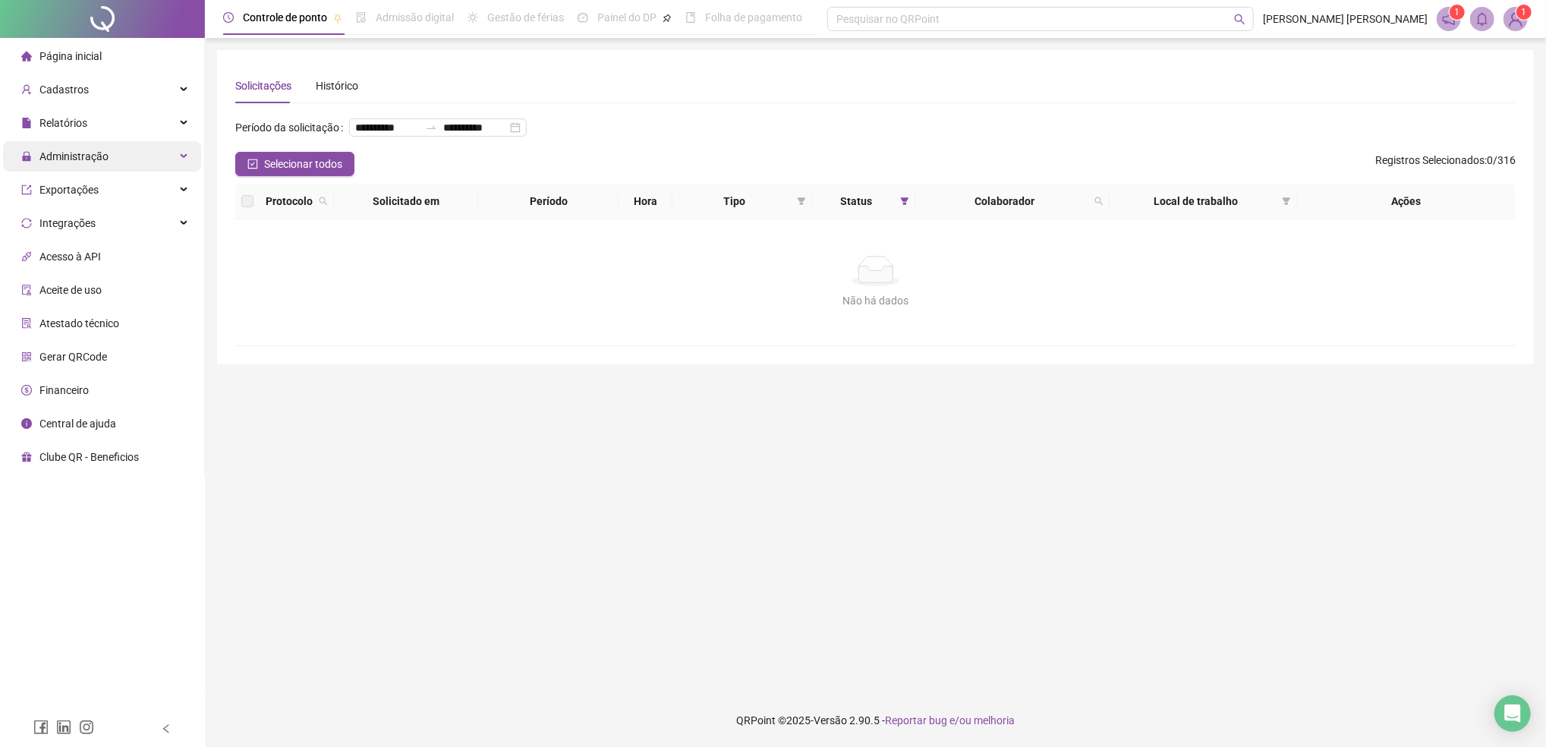
click at [83, 150] on span "Administração" at bounding box center [73, 156] width 69 height 12
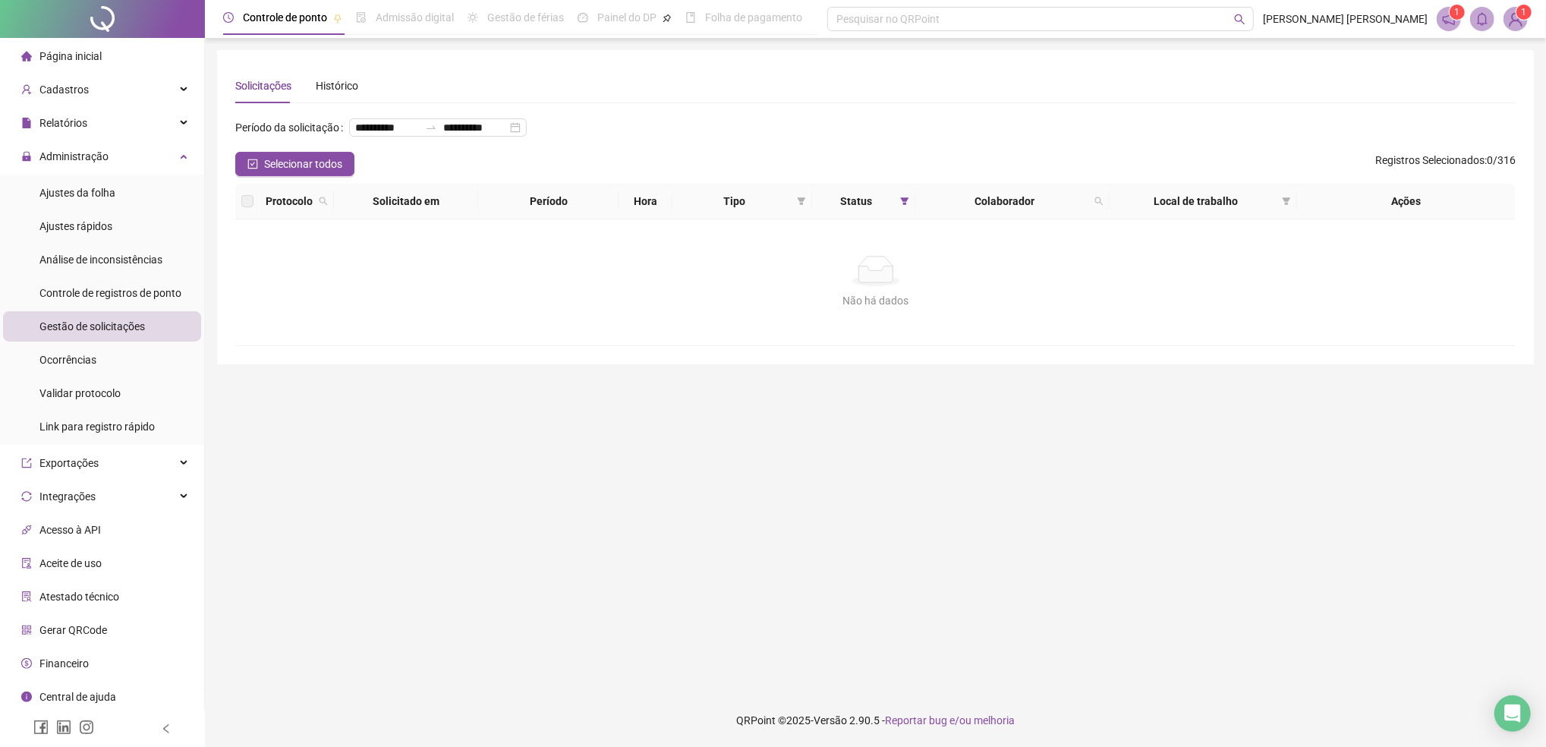
click at [78, 324] on span "Gestão de solicitações" at bounding box center [91, 326] width 105 height 12
click at [78, 160] on span "Administração" at bounding box center [73, 156] width 69 height 12
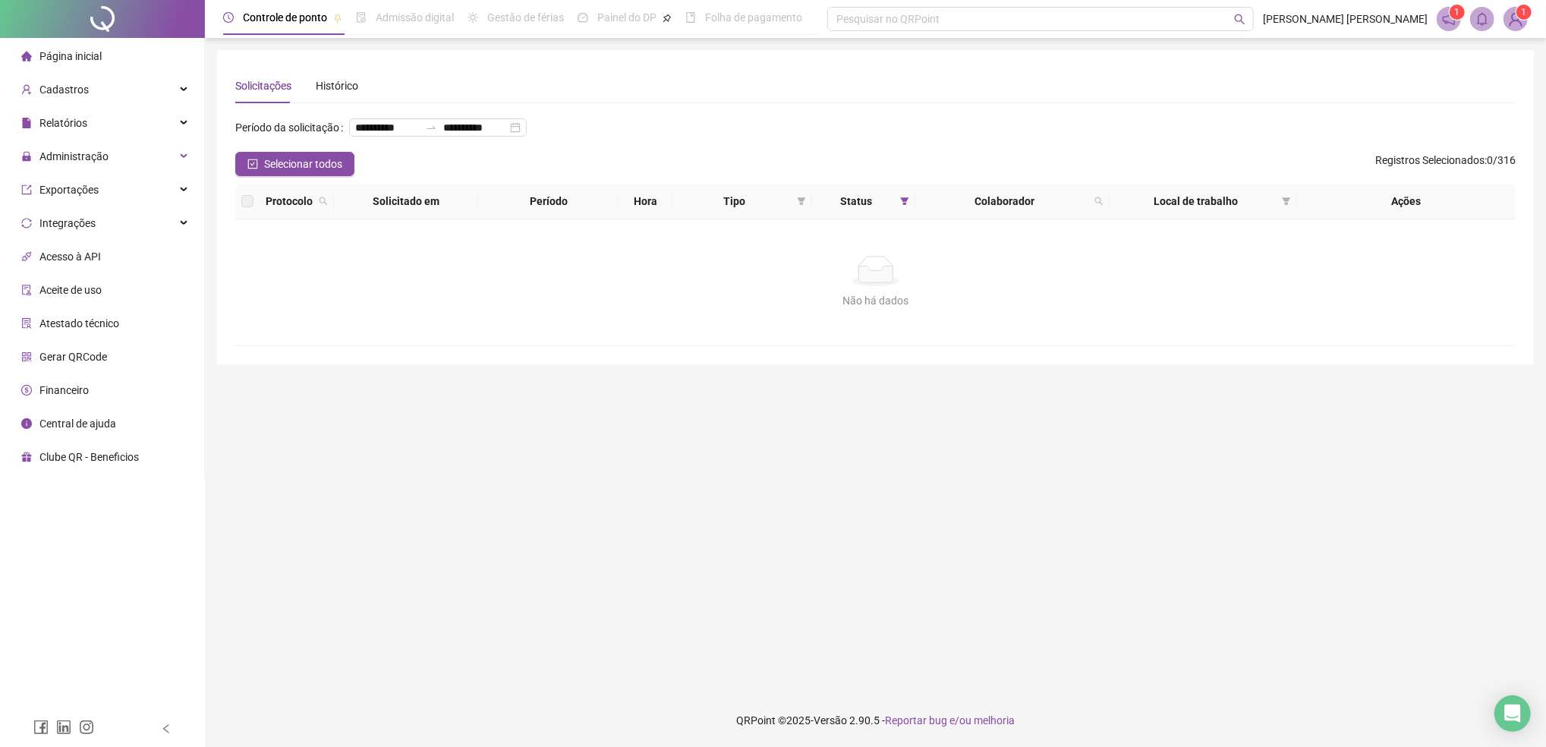
click at [739, 152] on div "**********" at bounding box center [875, 133] width 1280 height 36
click at [111, 157] on div "Administração" at bounding box center [102, 156] width 198 height 30
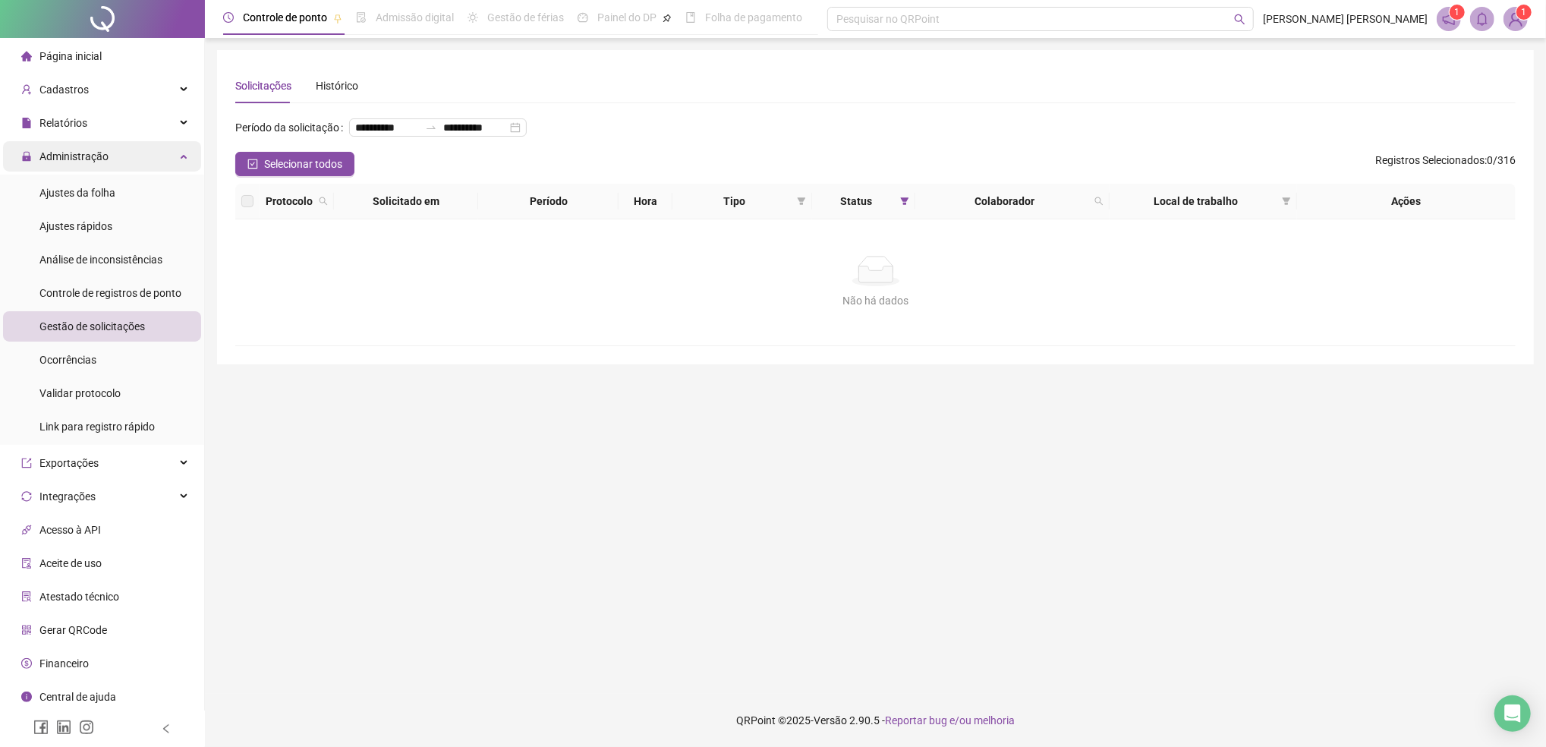
click at [66, 157] on span "Administração" at bounding box center [73, 156] width 69 height 12
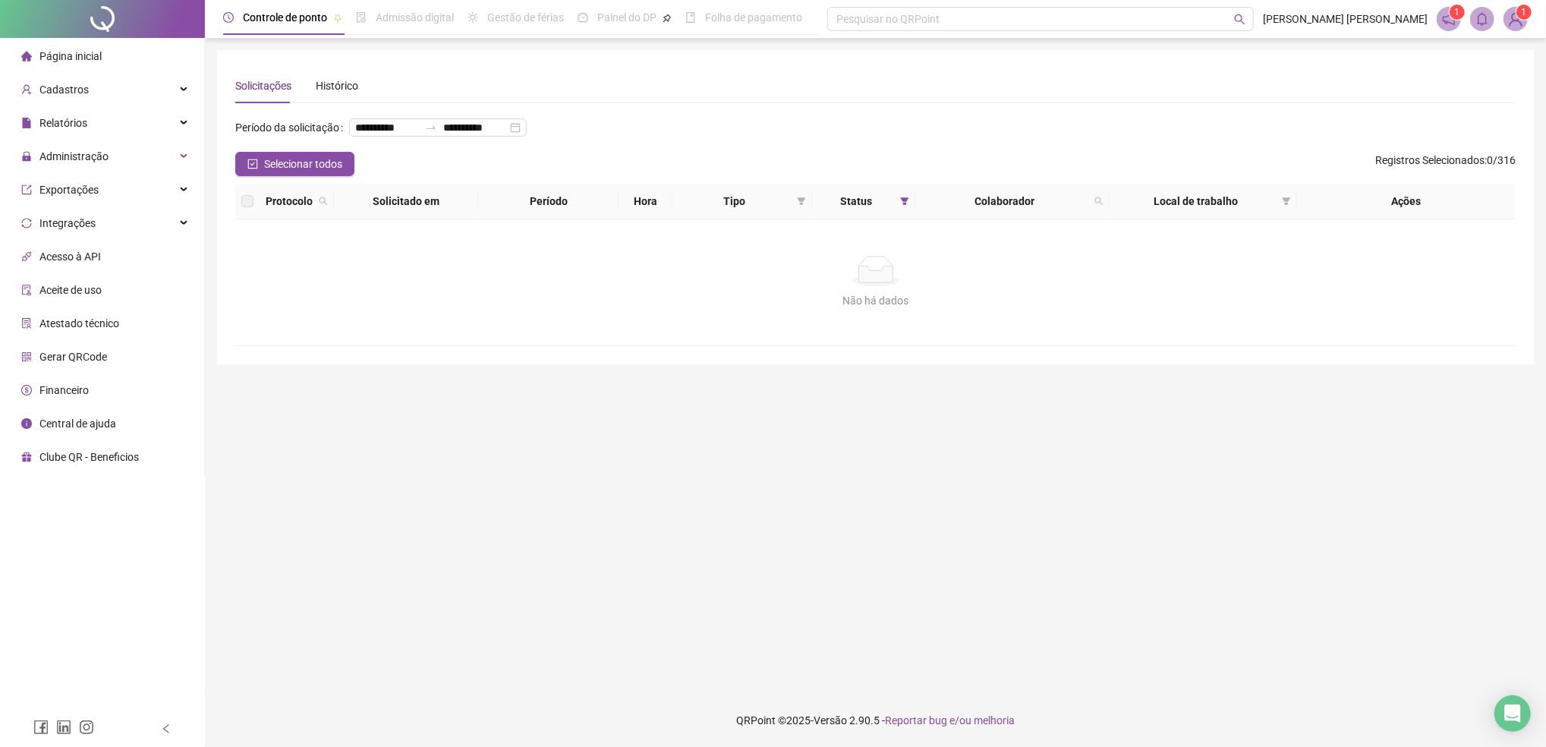
click at [456, 84] on div "Solicitações Histórico" at bounding box center [875, 85] width 1280 height 35
